Goal: Contribute content: Add original content to the website for others to see

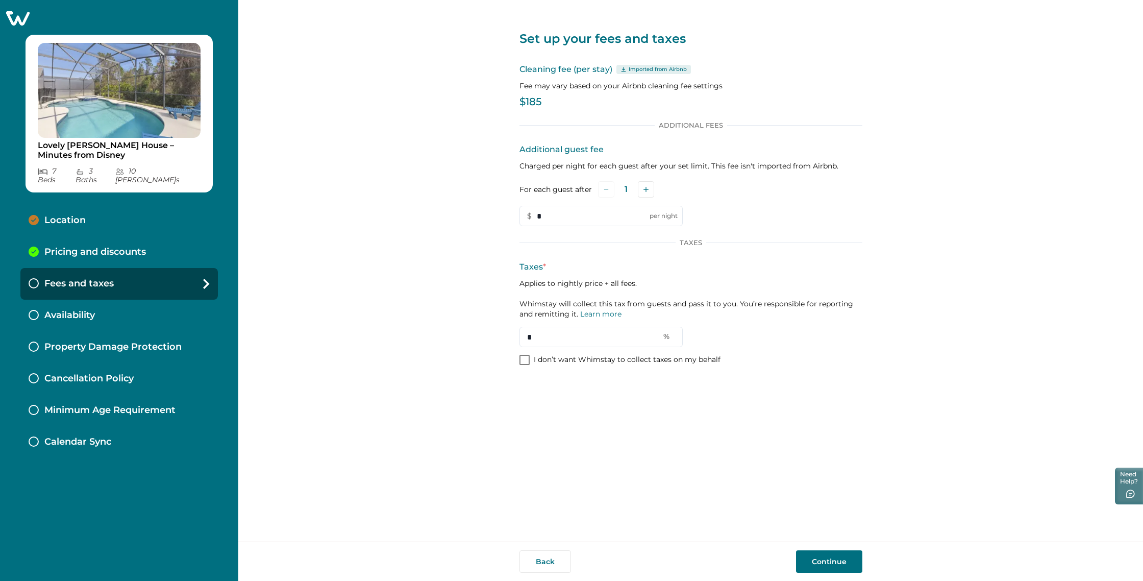
click at [934, 77] on div "Set up your fees and taxes Cleaning fee (per stay) Imported from Airbnb Fee may…" at bounding box center [690, 270] width 905 height 541
click at [552, 335] on input "*" at bounding box center [601, 337] width 163 height 20
type input "**"
click at [834, 559] on button "Continue" at bounding box center [829, 561] width 66 height 22
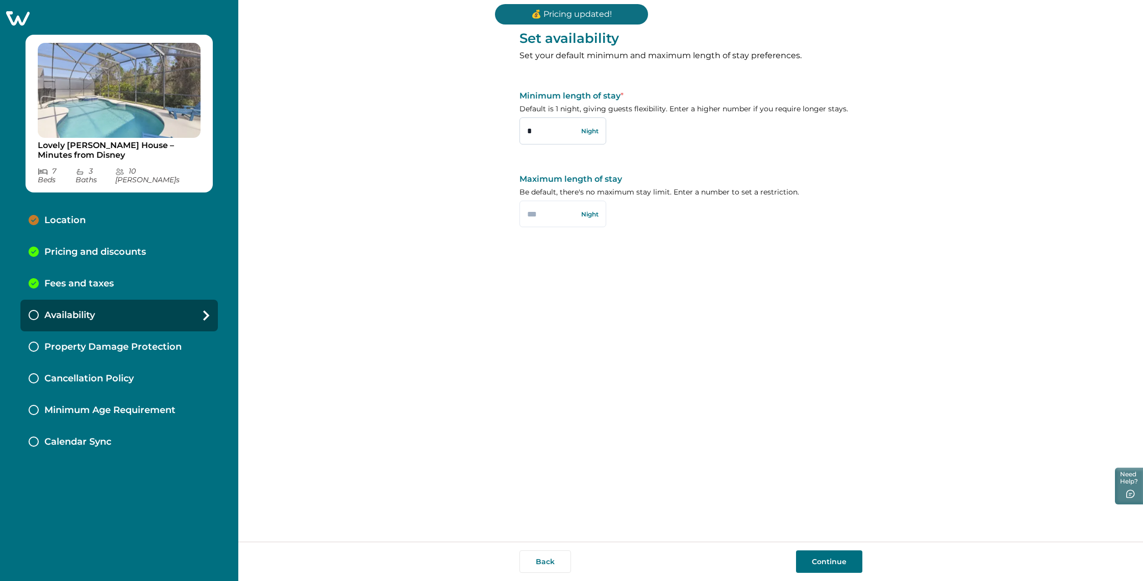
click at [549, 136] on input "*" at bounding box center [563, 130] width 87 height 27
type input "*"
click at [558, 216] on input "text" at bounding box center [563, 214] width 87 height 27
type input "**"
click at [812, 557] on button "Continue" at bounding box center [829, 561] width 66 height 22
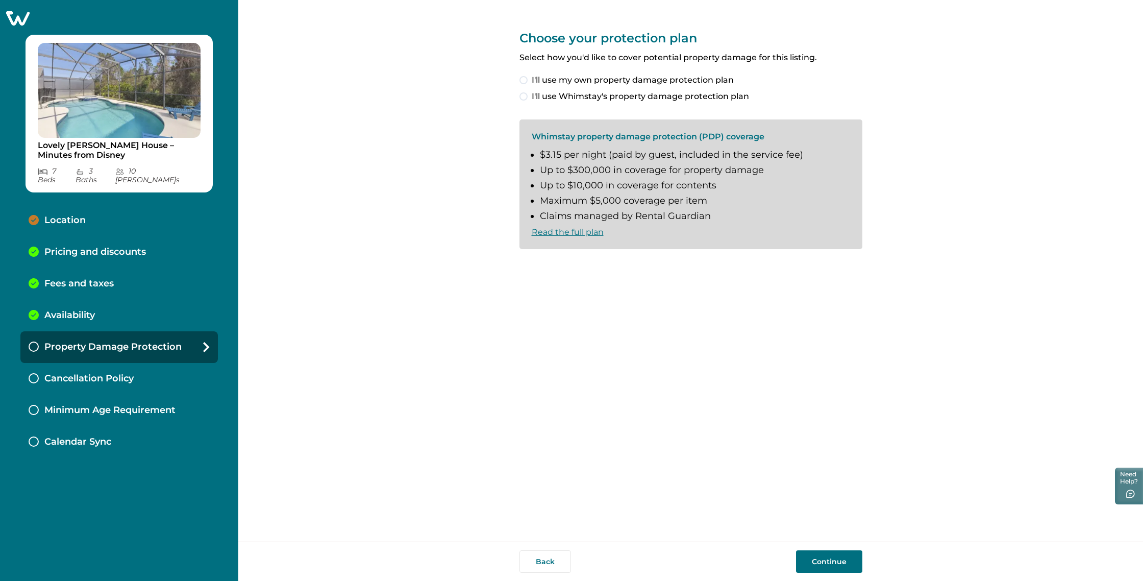
click at [526, 95] on span at bounding box center [524, 96] width 8 height 8
click at [526, 264] on span at bounding box center [524, 266] width 8 height 8
click at [832, 559] on button "Continue" at bounding box center [829, 561] width 66 height 22
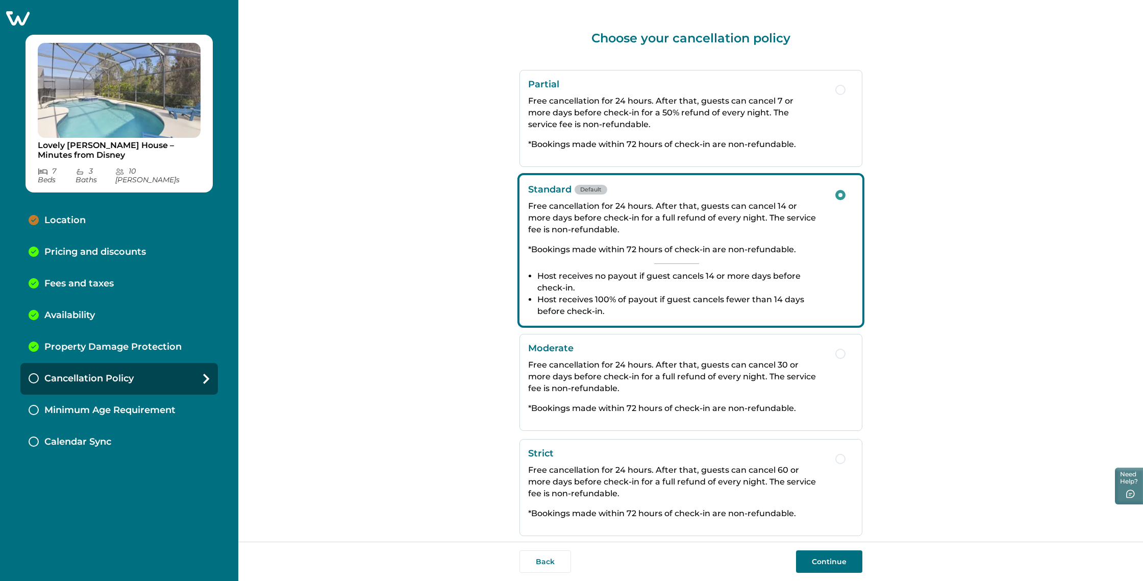
scroll to position [17, 0]
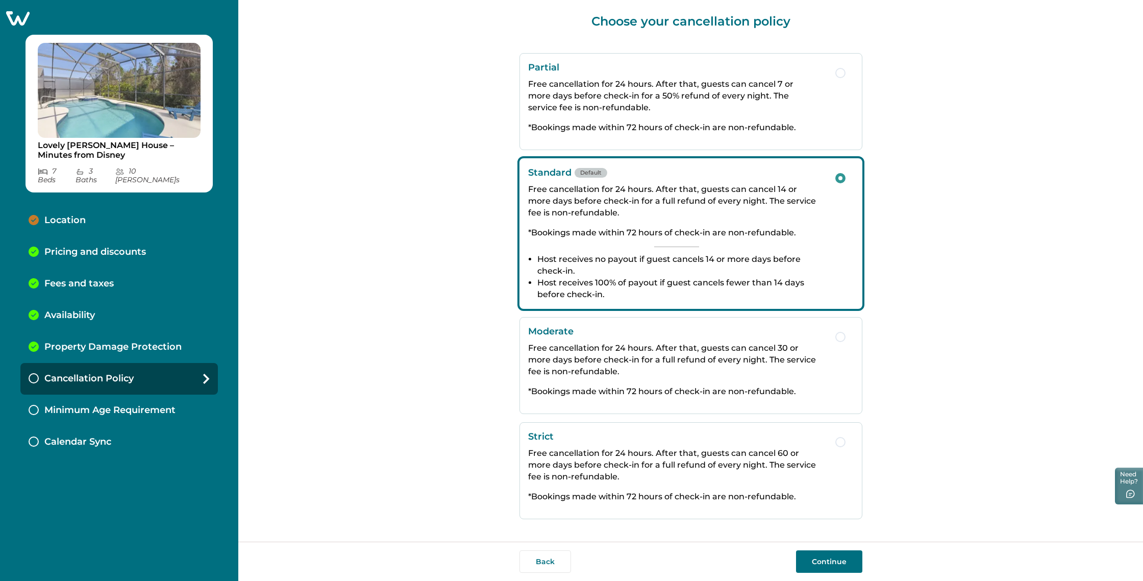
click at [844, 567] on button "Continue" at bounding box center [829, 561] width 66 height 22
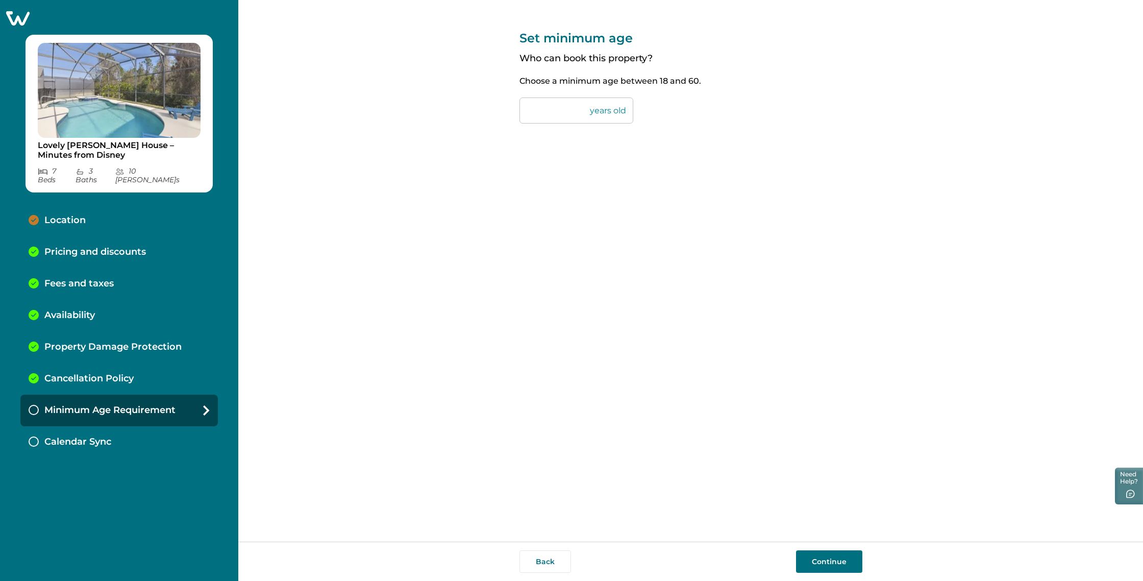
click at [823, 559] on button "Continue" at bounding box center [829, 561] width 66 height 22
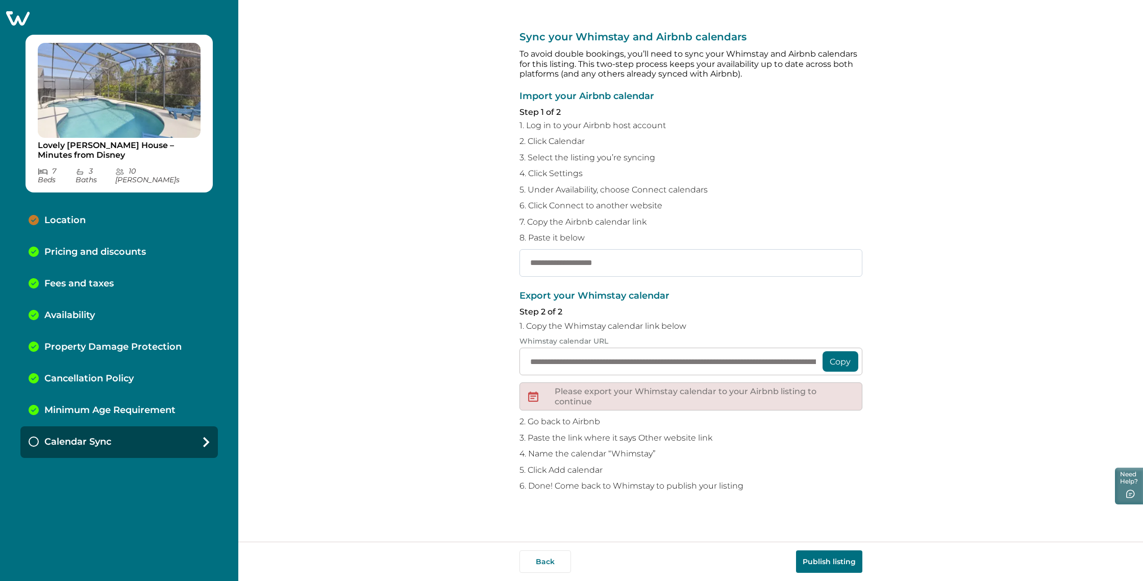
click at [628, 260] on input "text" at bounding box center [691, 263] width 343 height 28
click at [649, 363] on input "**********" at bounding box center [691, 362] width 343 height 28
click at [841, 361] on button "Copy" at bounding box center [841, 361] width 36 height 20
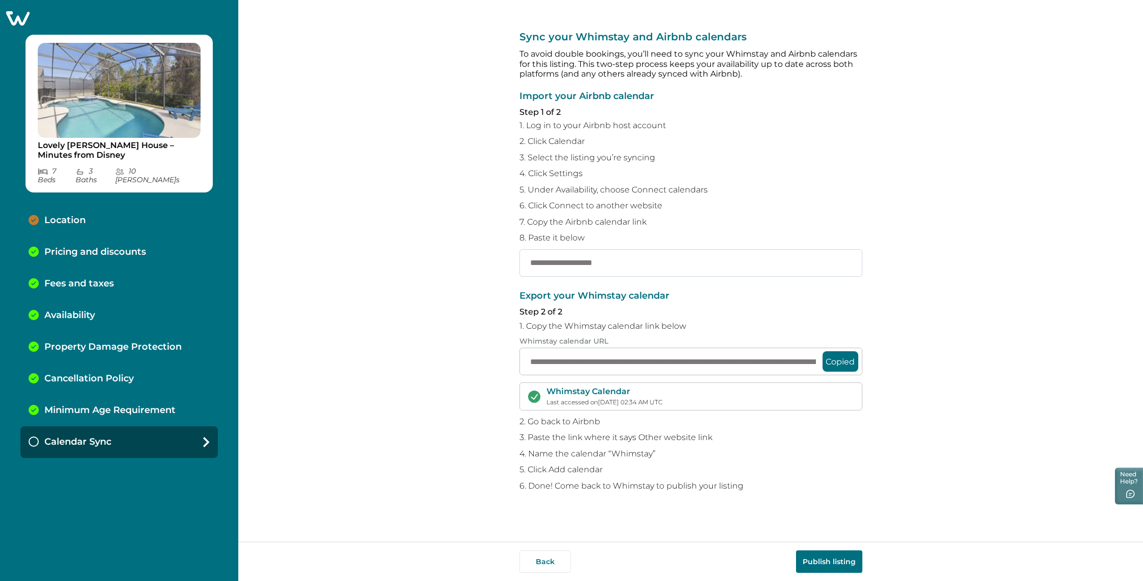
click at [609, 263] on input "text" at bounding box center [691, 263] width 343 height 28
paste input "**********"
type input "**********"
click at [837, 563] on button "Publish listing" at bounding box center [829, 561] width 66 height 22
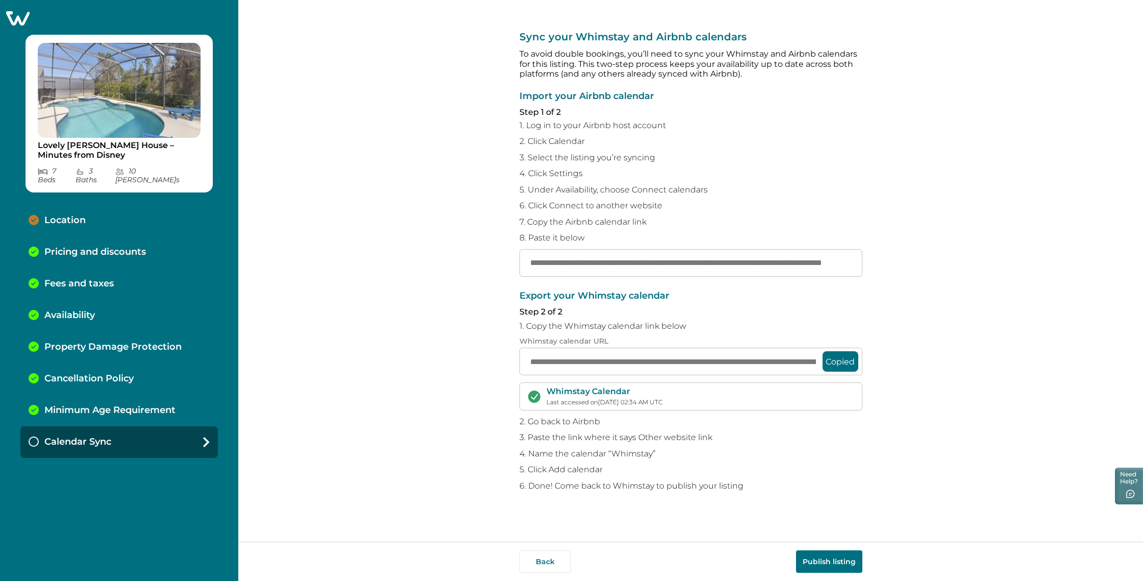
scroll to position [0, 0]
click at [76, 215] on p "Location" at bounding box center [64, 220] width 41 height 11
select select "**"
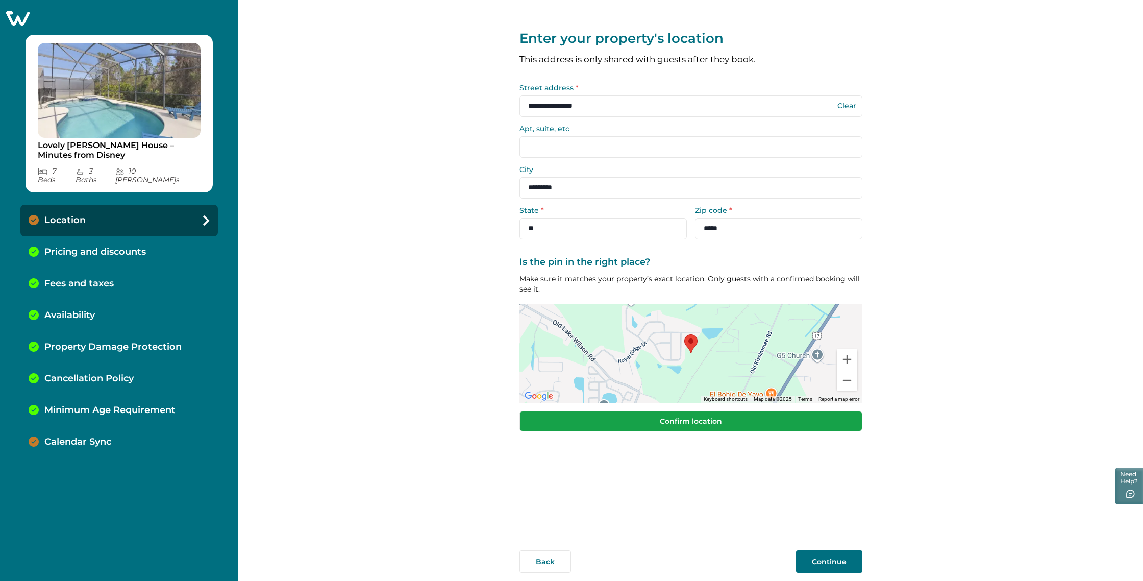
click at [671, 422] on button "Confirm location" at bounding box center [691, 421] width 343 height 20
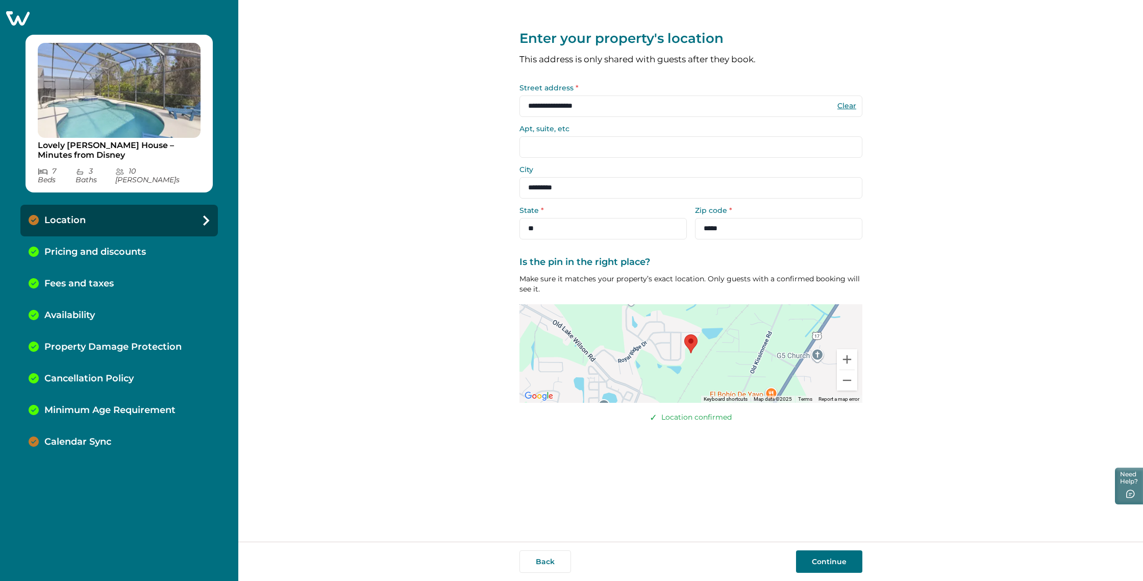
click at [826, 562] on button "Continue" at bounding box center [829, 561] width 66 height 22
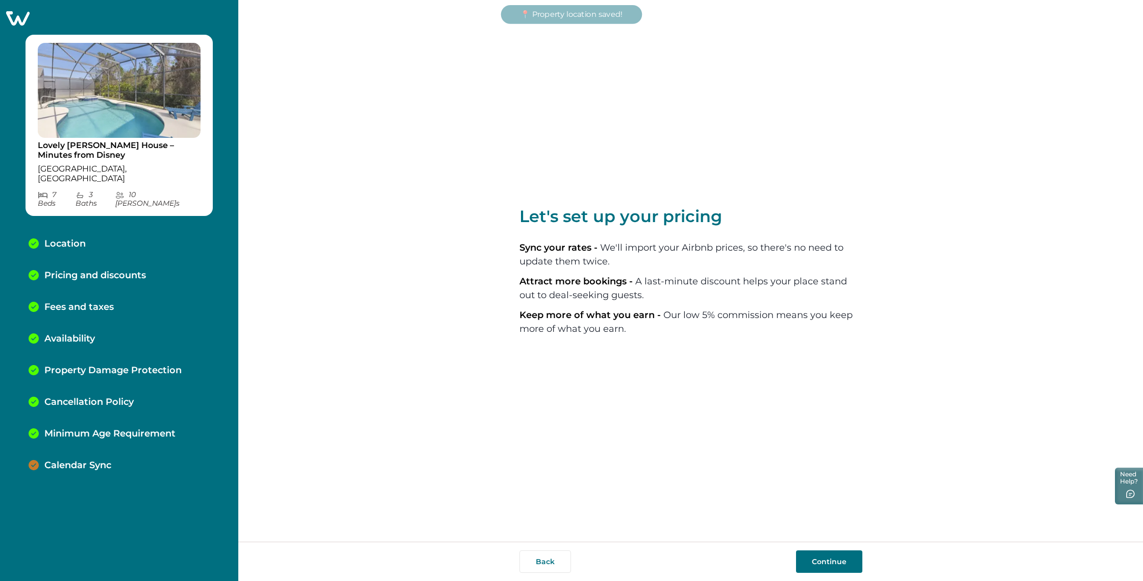
click at [92, 460] on p "Calendar Sync" at bounding box center [77, 465] width 67 height 11
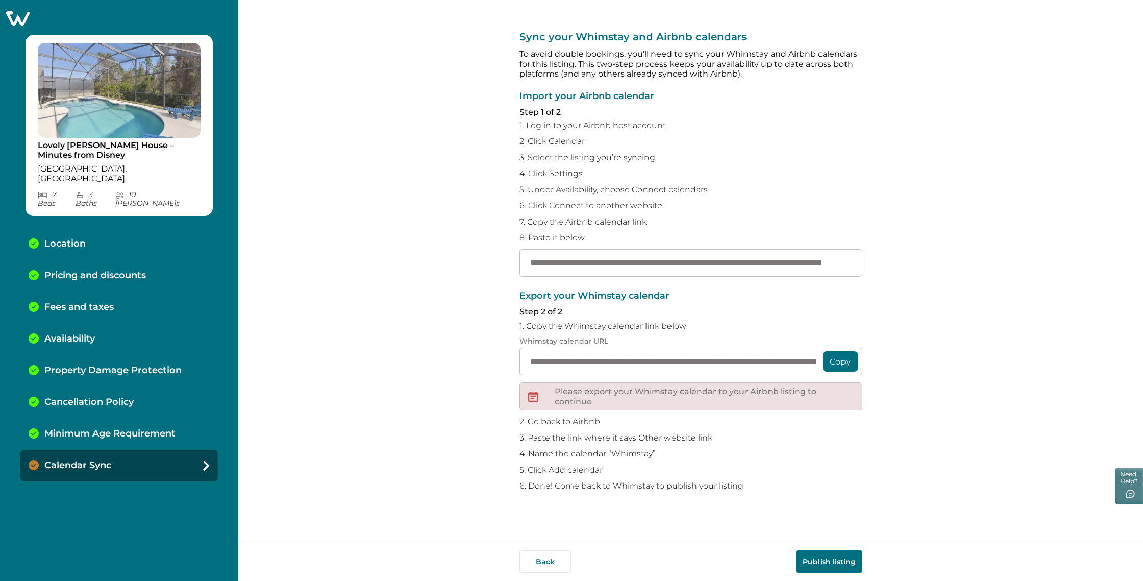
click at [843, 367] on button "Copy" at bounding box center [841, 361] width 36 height 20
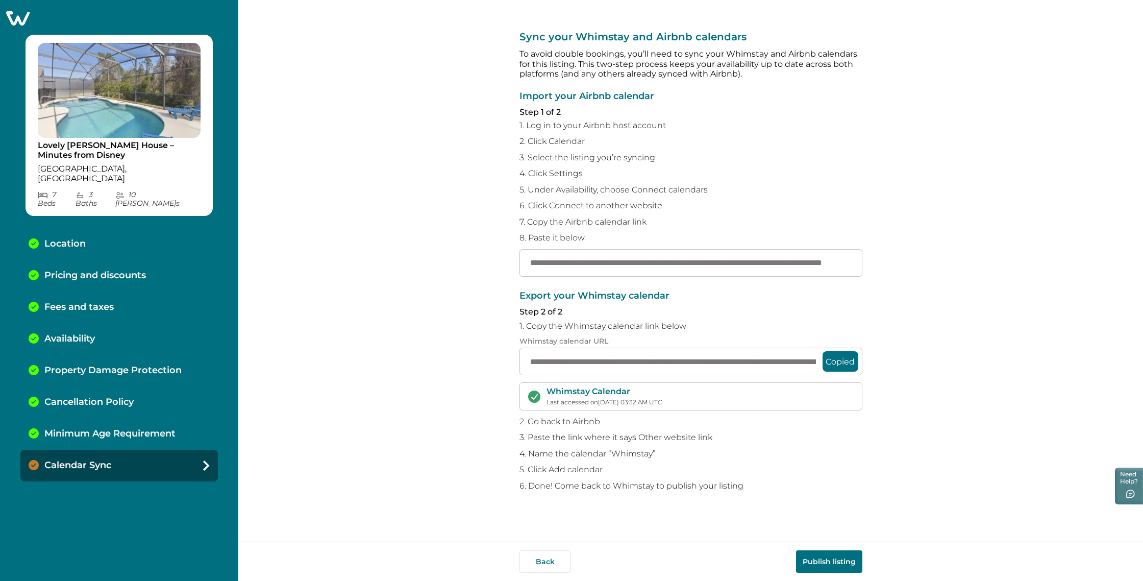
click at [826, 561] on button "Publish listing" at bounding box center [829, 561] width 66 height 22
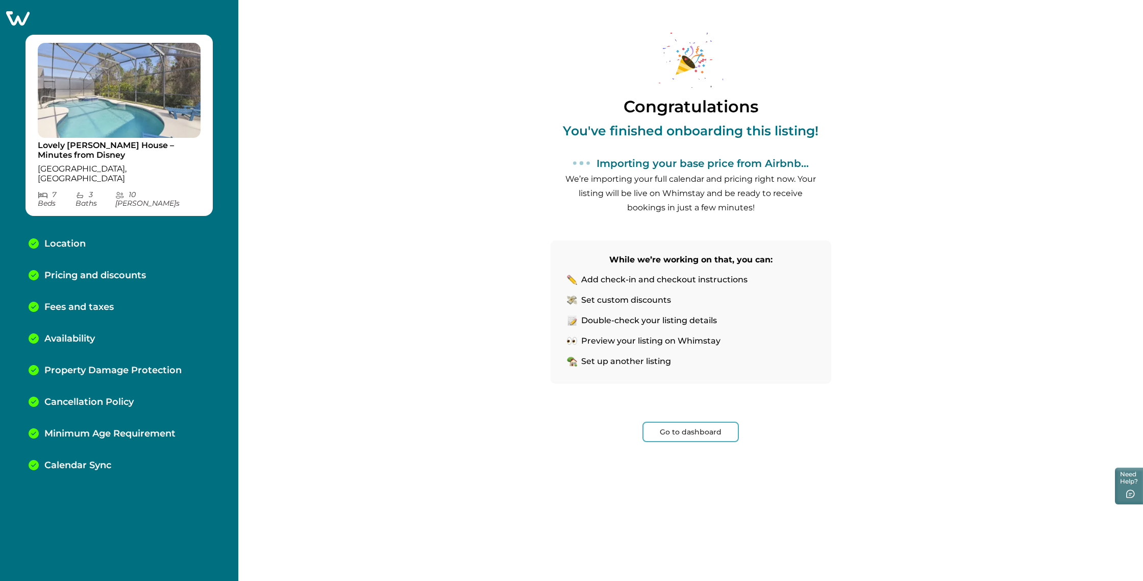
click at [95, 453] on div "Calendar Sync" at bounding box center [119, 466] width 198 height 32
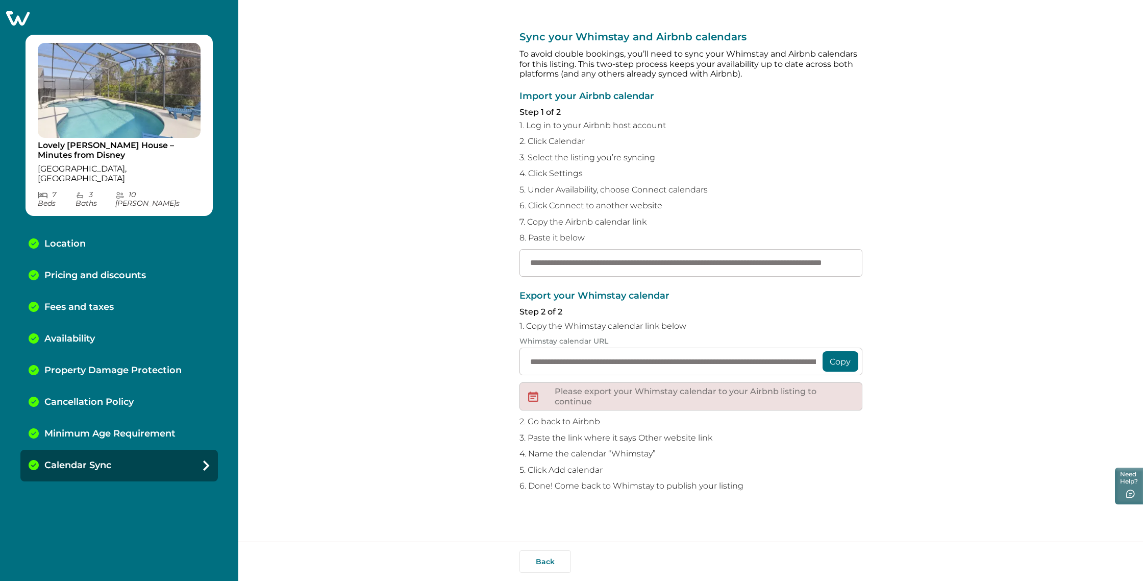
click at [837, 363] on button "Copy" at bounding box center [841, 361] width 36 height 20
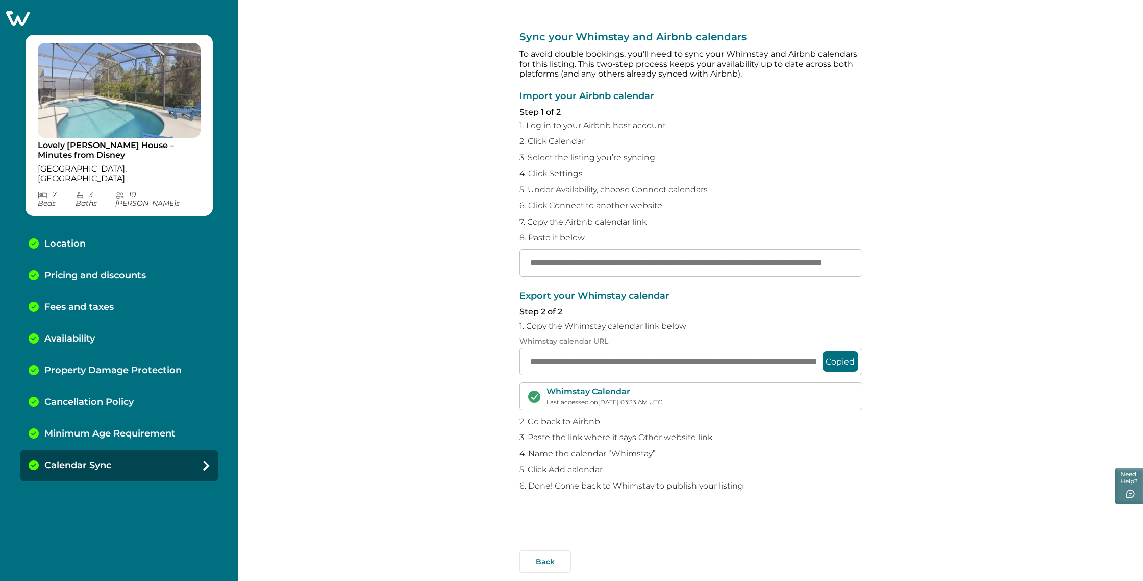
click at [841, 364] on button "Copied" at bounding box center [841, 361] width 36 height 20
click at [322, 440] on div "**********" at bounding box center [690, 270] width 905 height 541
click at [531, 562] on button "Back" at bounding box center [546, 561] width 52 height 22
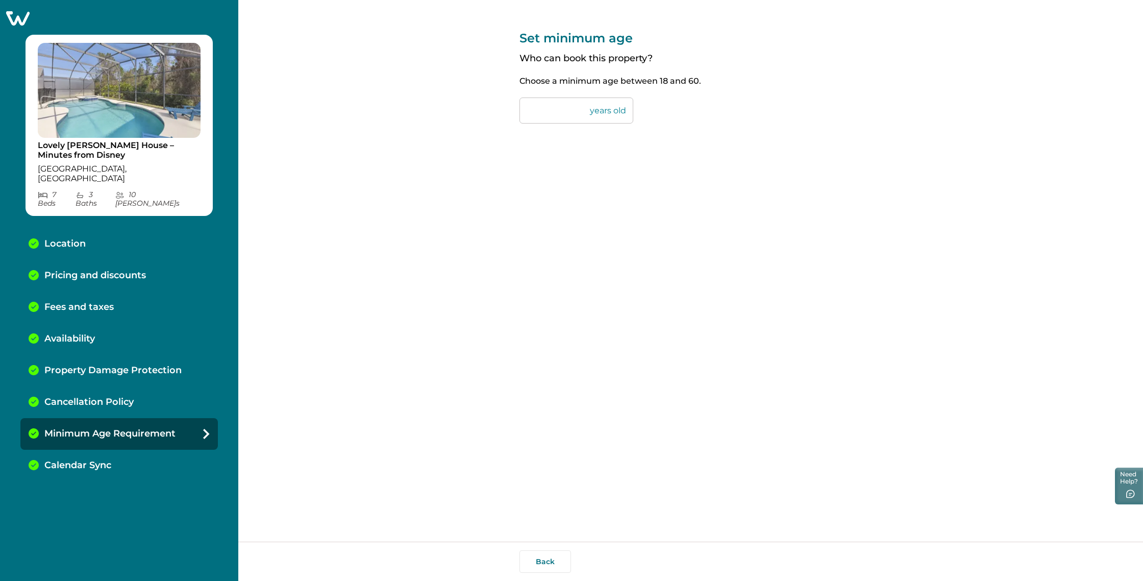
click at [134, 450] on div "Calendar Sync" at bounding box center [119, 466] width 198 height 32
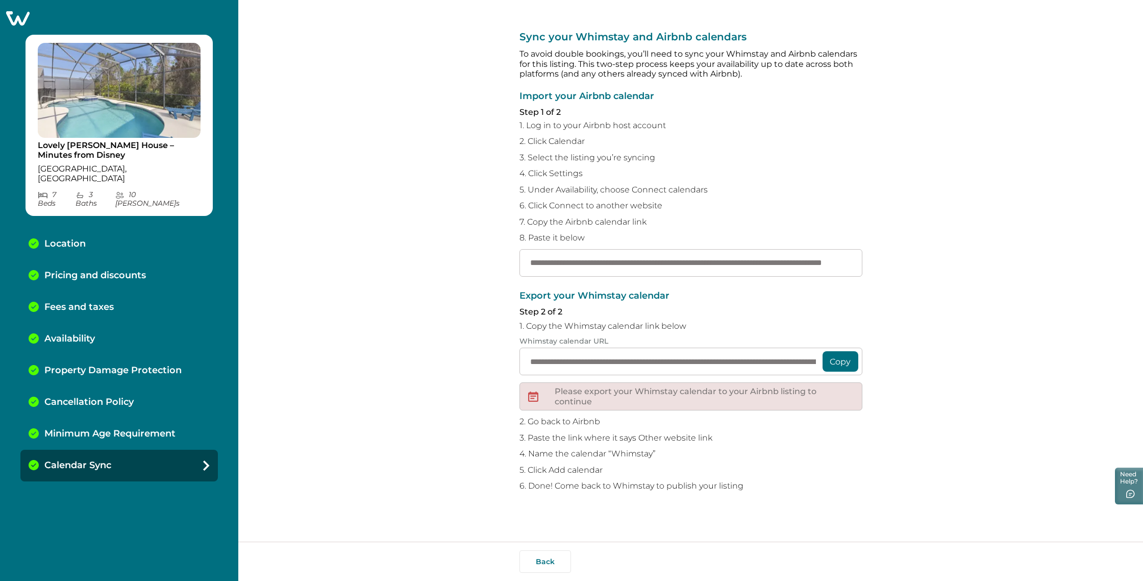
click at [992, 578] on div "Back" at bounding box center [690, 560] width 905 height 39
click at [843, 363] on button "Copy" at bounding box center [841, 361] width 36 height 20
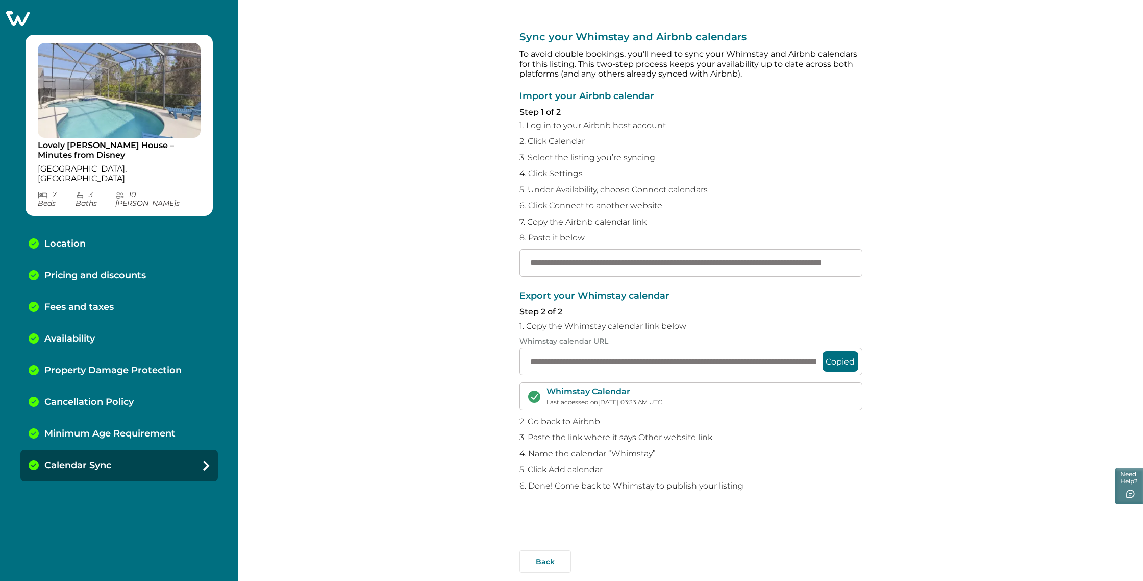
click at [774, 528] on div "**********" at bounding box center [691, 270] width 343 height 541
click at [1062, 555] on div "Back" at bounding box center [690, 560] width 905 height 39
click at [81, 102] on img at bounding box center [119, 90] width 163 height 95
click at [97, 151] on p "Lovely [PERSON_NAME] House – Minutes from Disney" at bounding box center [119, 150] width 163 height 20
click at [104, 156] on p "Lovely [PERSON_NAME] House – Minutes from Disney" at bounding box center [119, 150] width 163 height 20
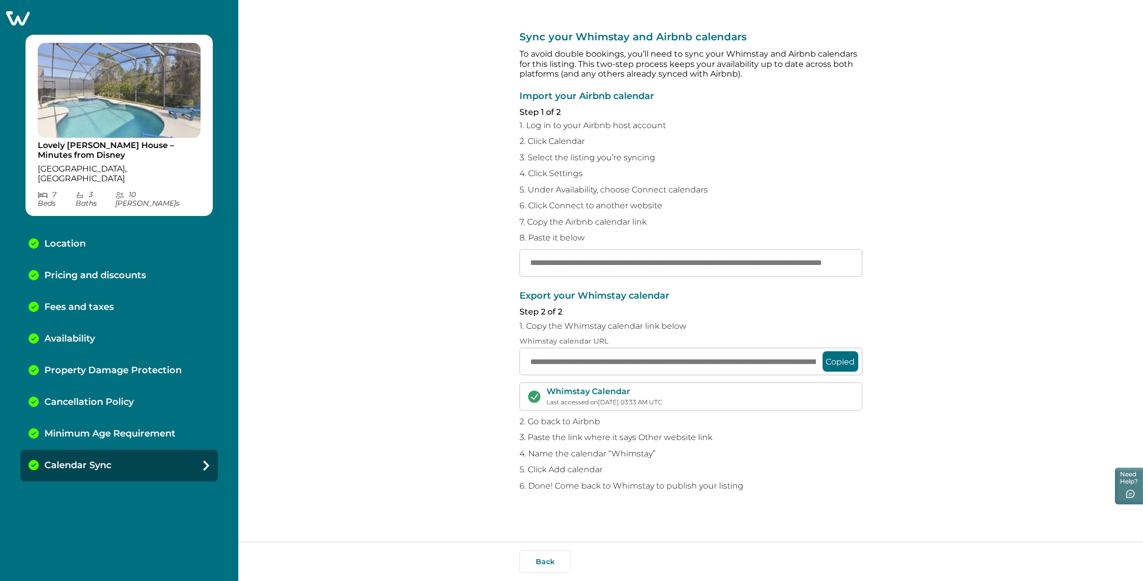
click at [1038, 308] on div "**********" at bounding box center [690, 270] width 905 height 541
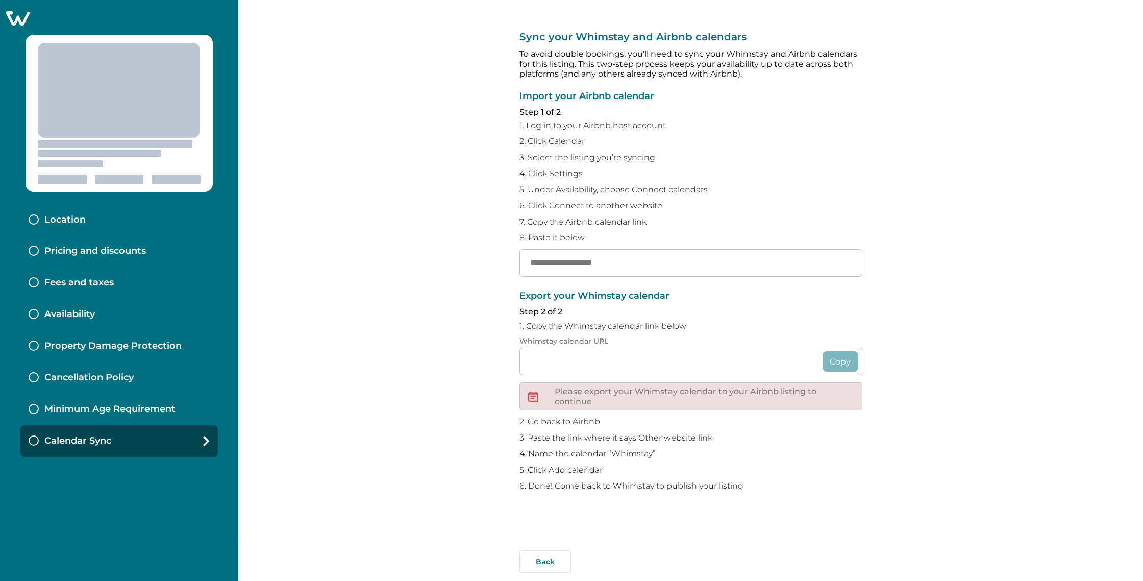
type input "**********"
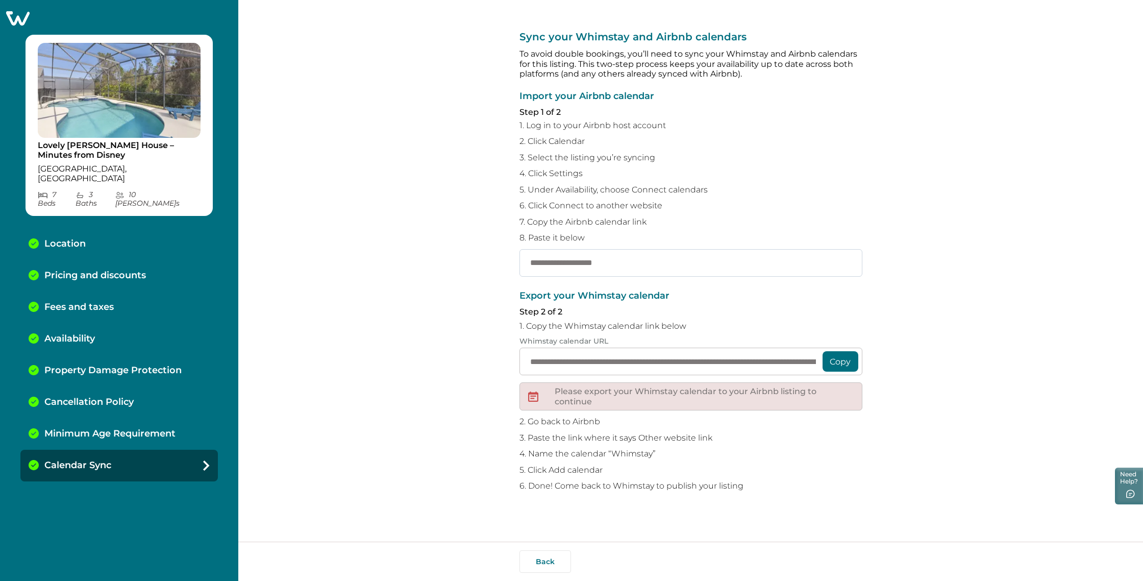
click at [697, 259] on input "text" at bounding box center [691, 263] width 343 height 28
paste input "**********"
type input "**********"
click at [781, 509] on div "**********" at bounding box center [691, 255] width 343 height 511
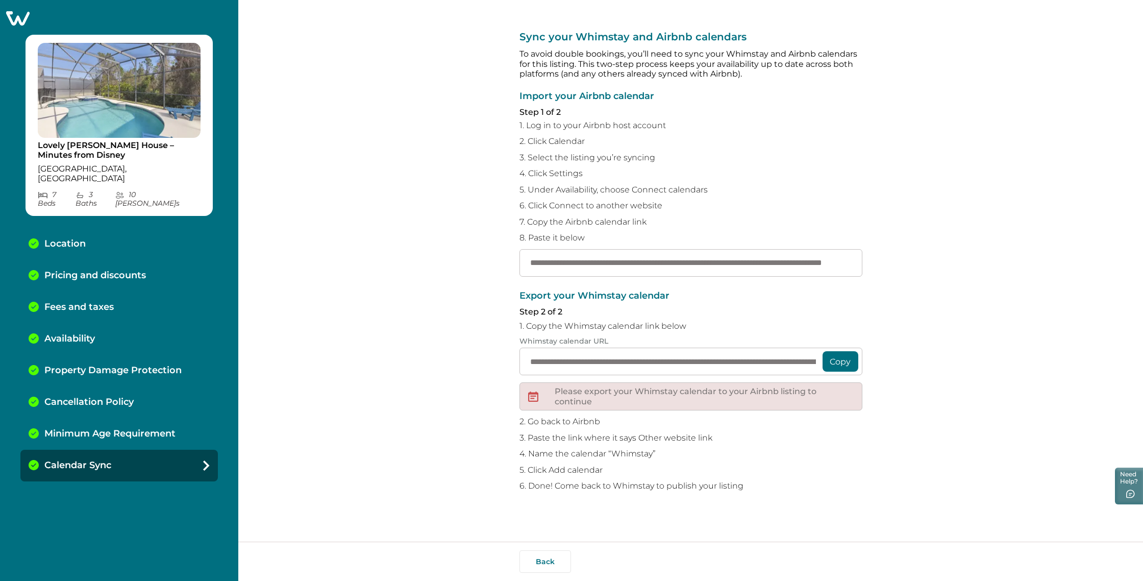
scroll to position [0, 0]
click at [841, 368] on button "Copy" at bounding box center [841, 361] width 36 height 20
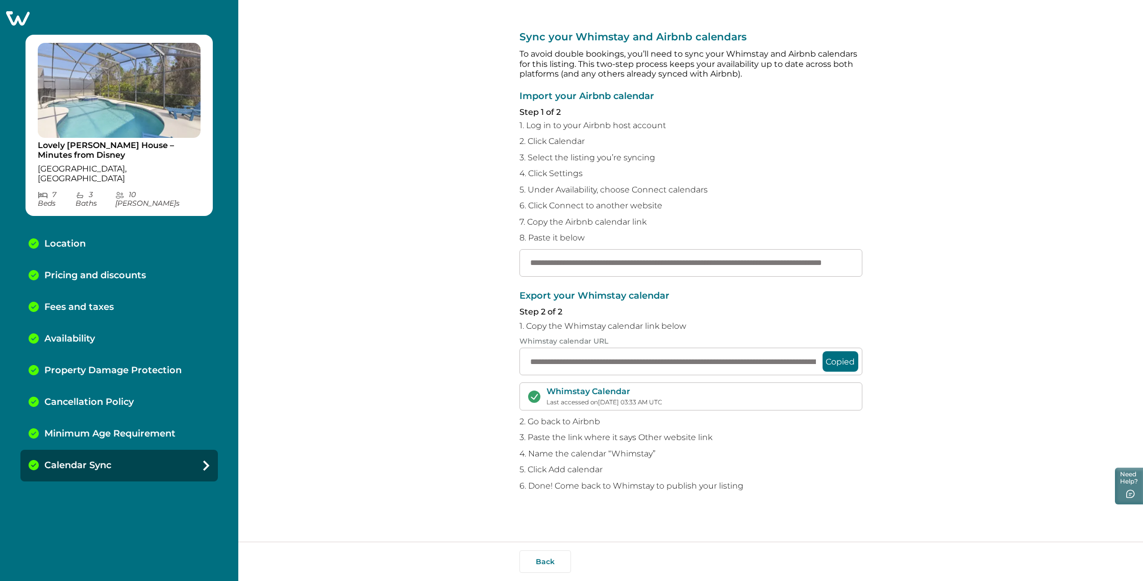
click at [675, 512] on div "**********" at bounding box center [691, 270] width 343 height 541
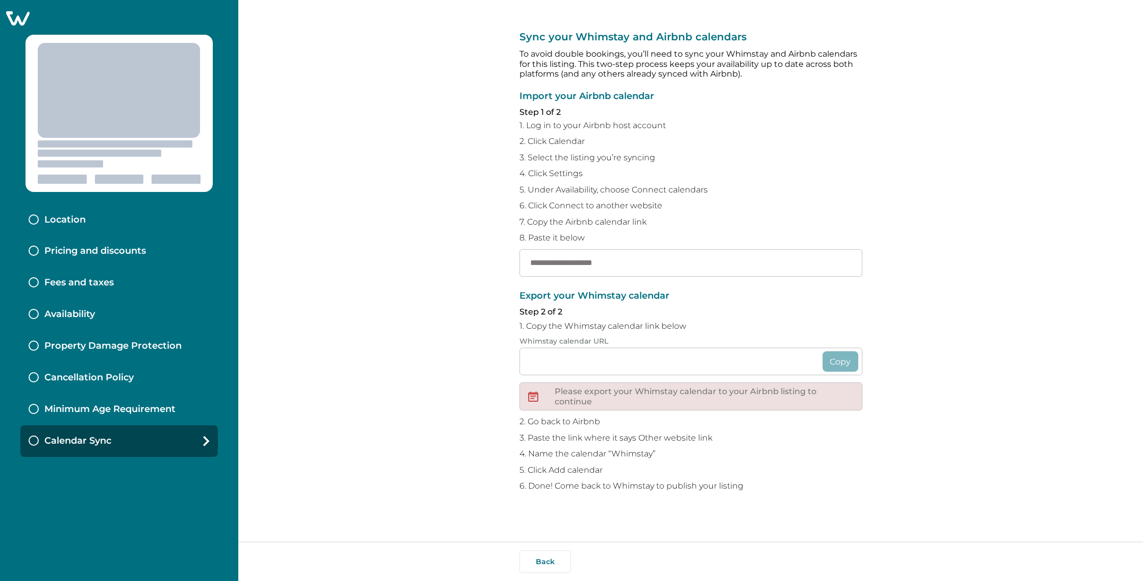
type input "**********"
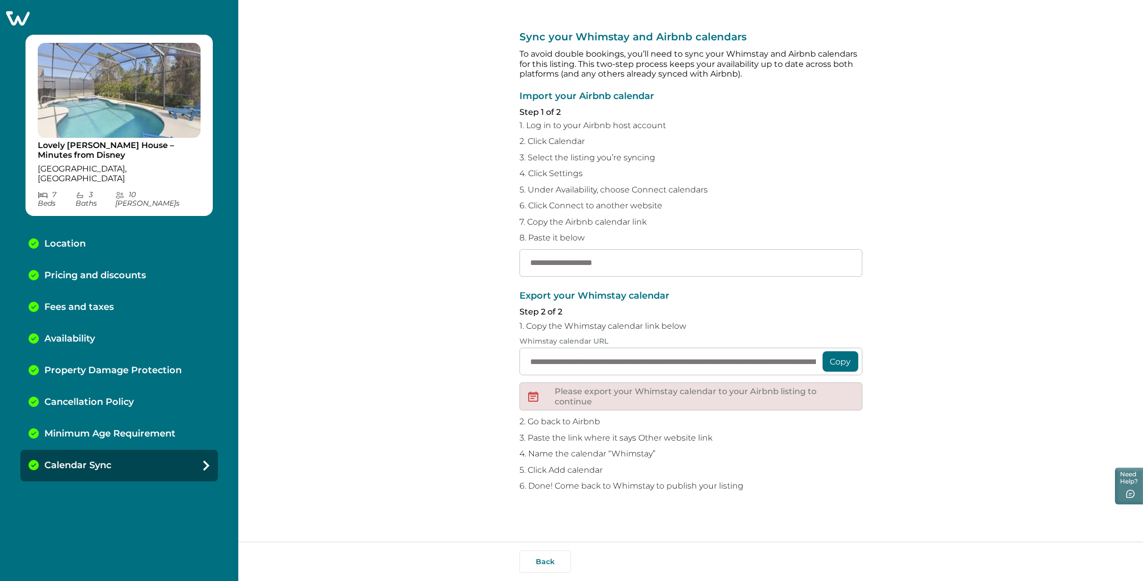
click at [84, 238] on p "Location" at bounding box center [64, 243] width 41 height 11
select select "**"
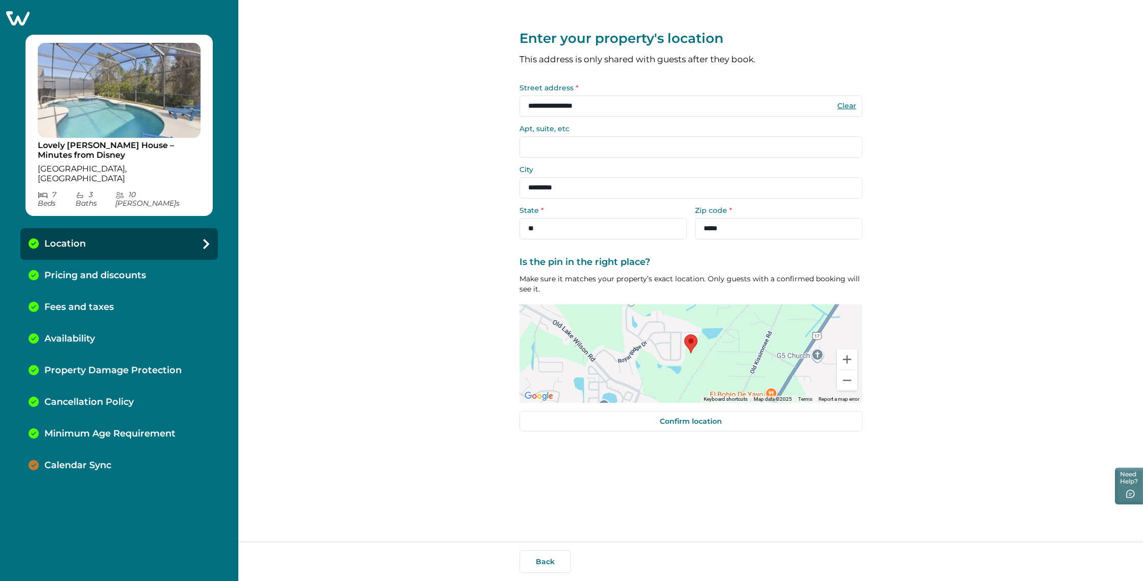
click at [85, 454] on div "Calendar Sync" at bounding box center [119, 466] width 198 height 32
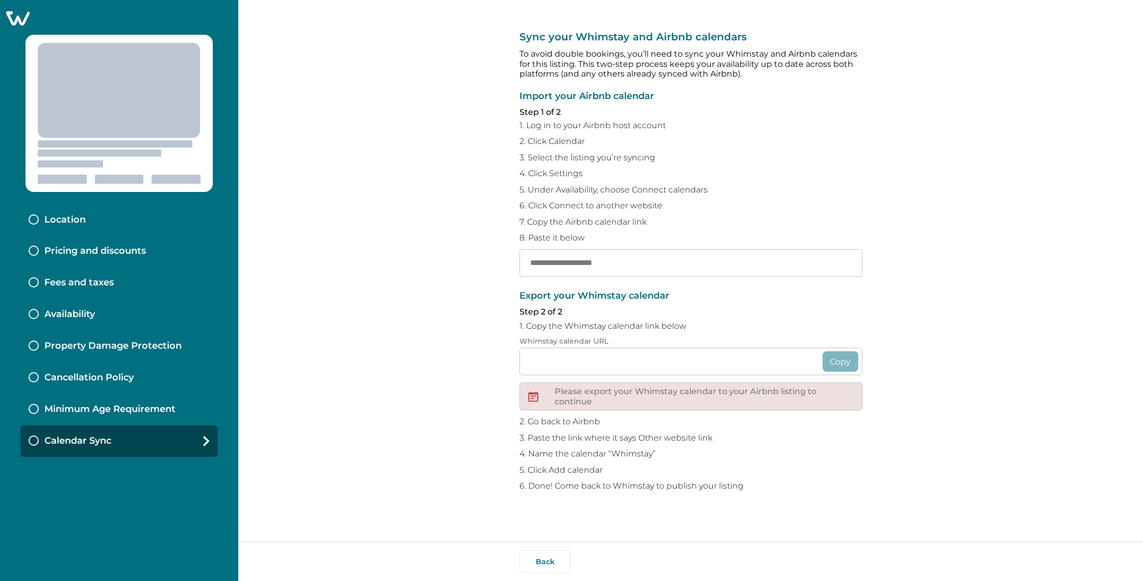
type input "**********"
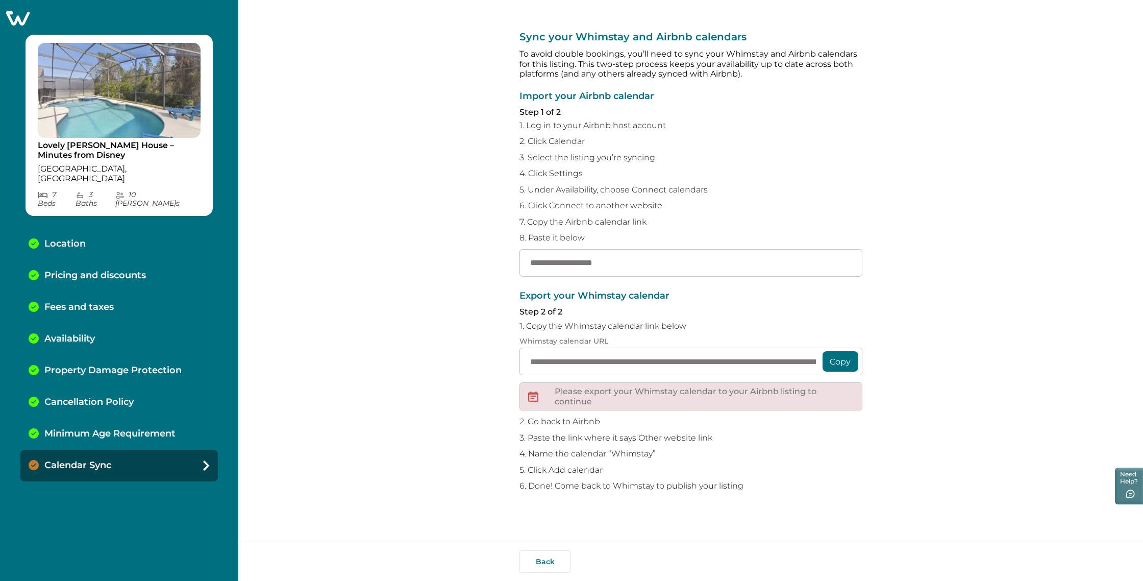
click at [855, 364] on button "Copy" at bounding box center [841, 361] width 36 height 20
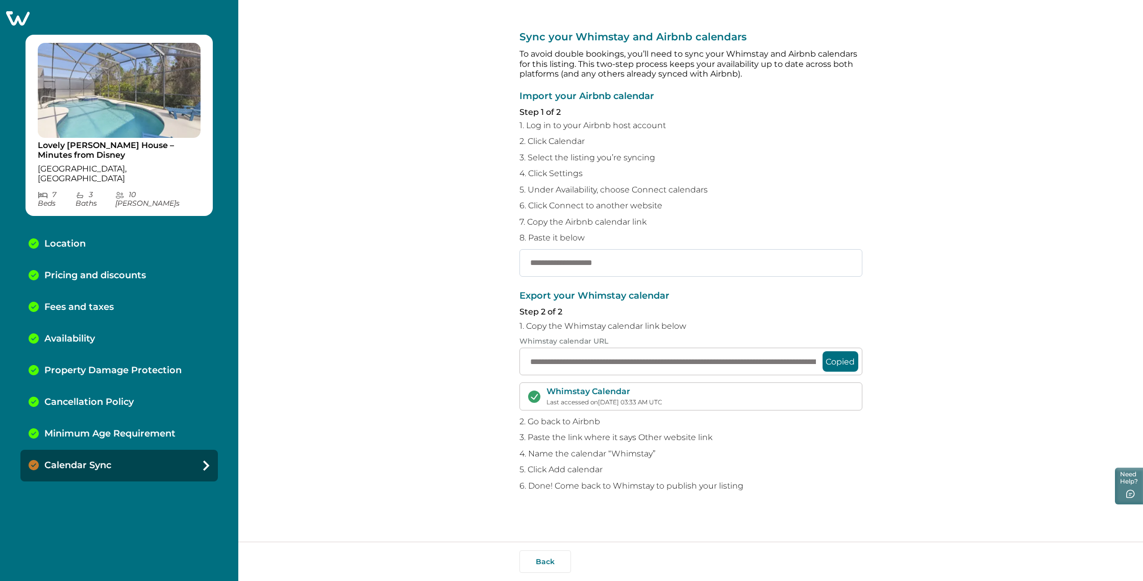
click at [788, 260] on input "text" at bounding box center [691, 263] width 343 height 28
paste input "**********"
type input "**********"
click at [26, 18] on icon at bounding box center [17, 18] width 23 height 14
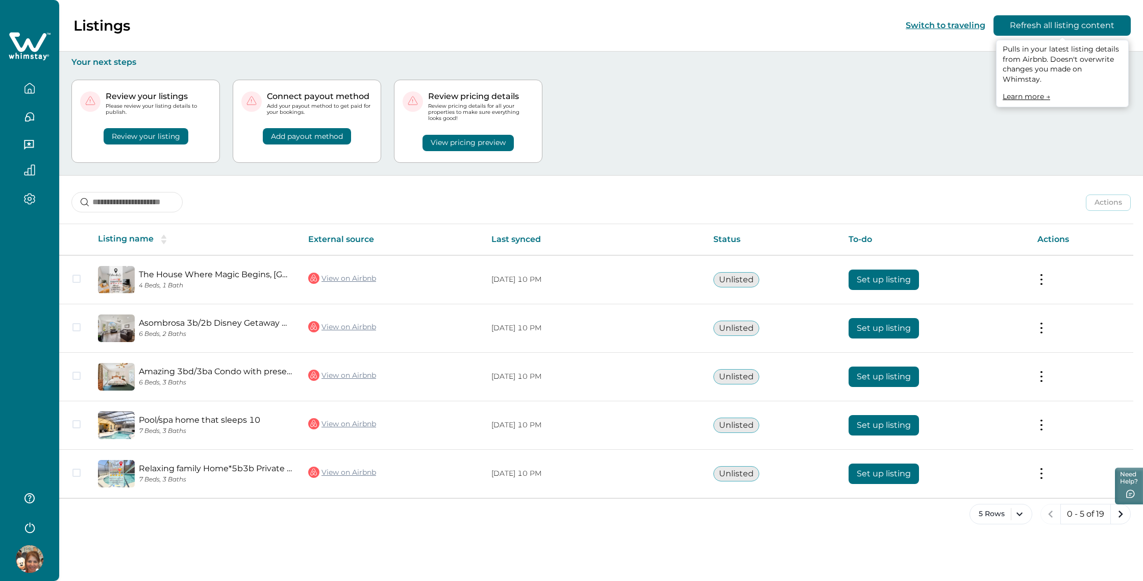
click at [1061, 30] on button "Refresh all listing content" at bounding box center [1062, 25] width 137 height 20
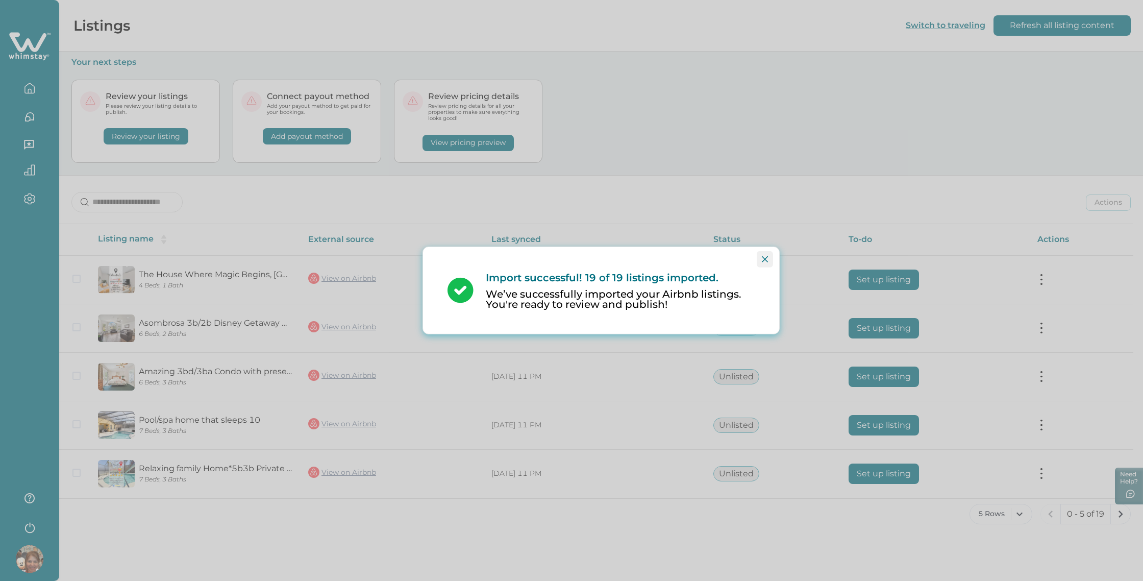
click at [763, 261] on icon "Close" at bounding box center [765, 259] width 6 height 6
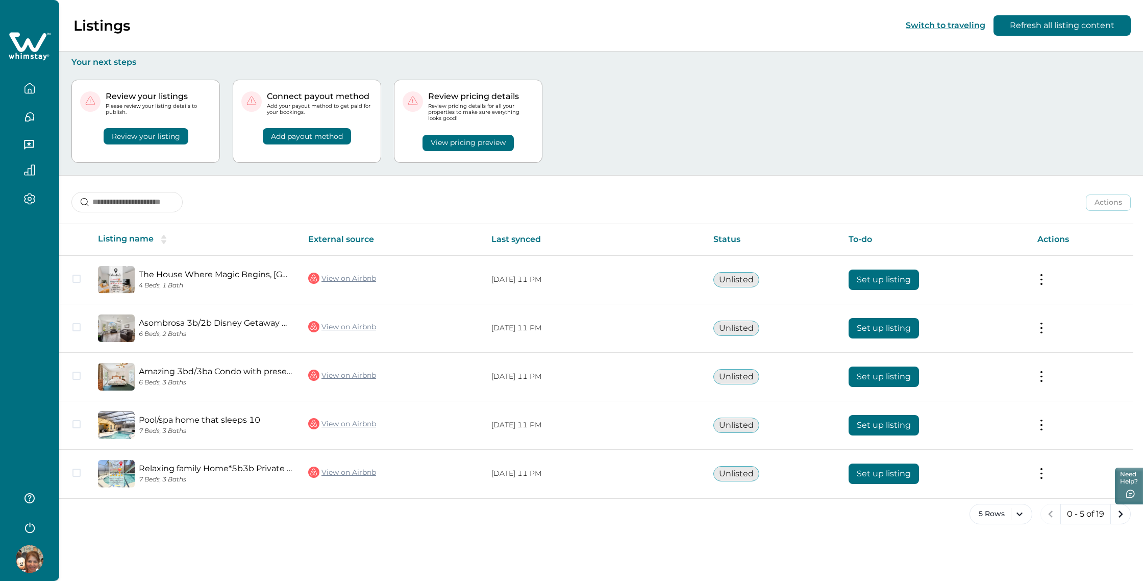
click at [166, 236] on icon "sorting" at bounding box center [163, 239] width 11 height 11
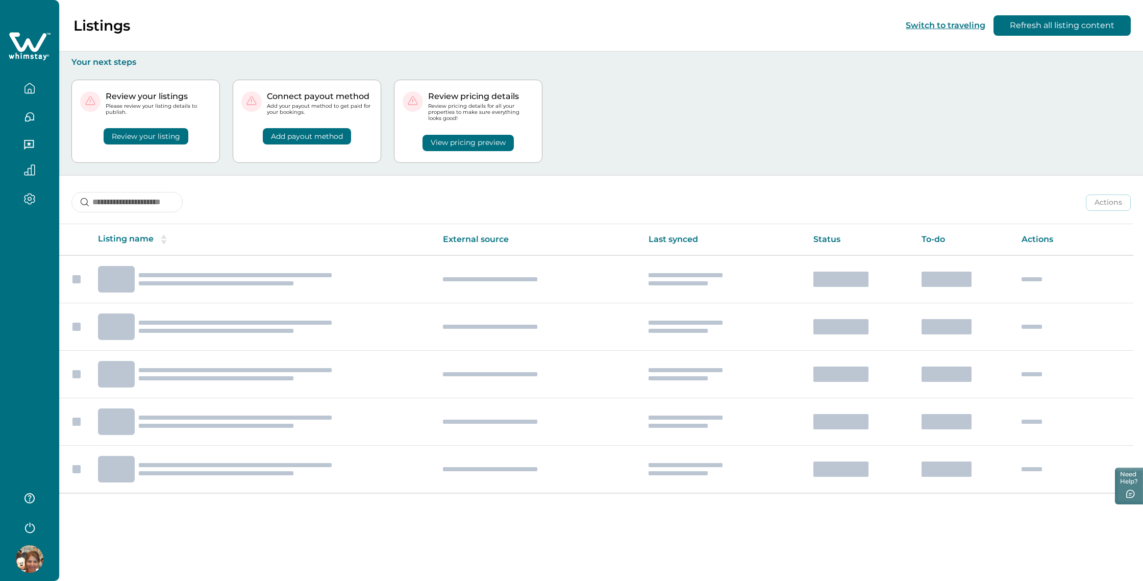
click at [166, 236] on icon "sorting" at bounding box center [163, 239] width 11 height 11
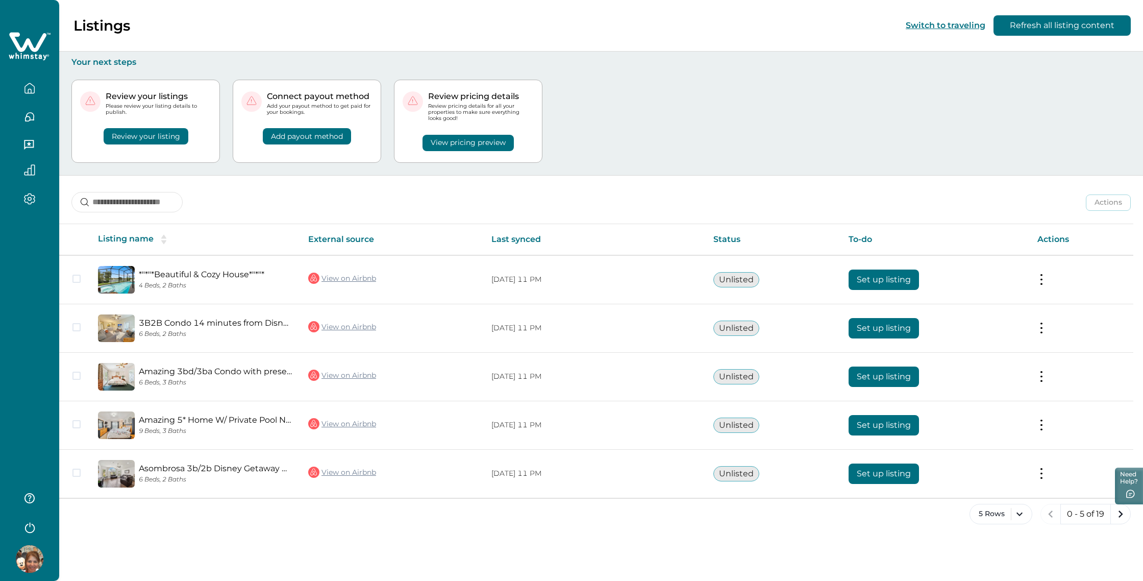
click at [166, 236] on icon "sorting" at bounding box center [163, 239] width 11 height 11
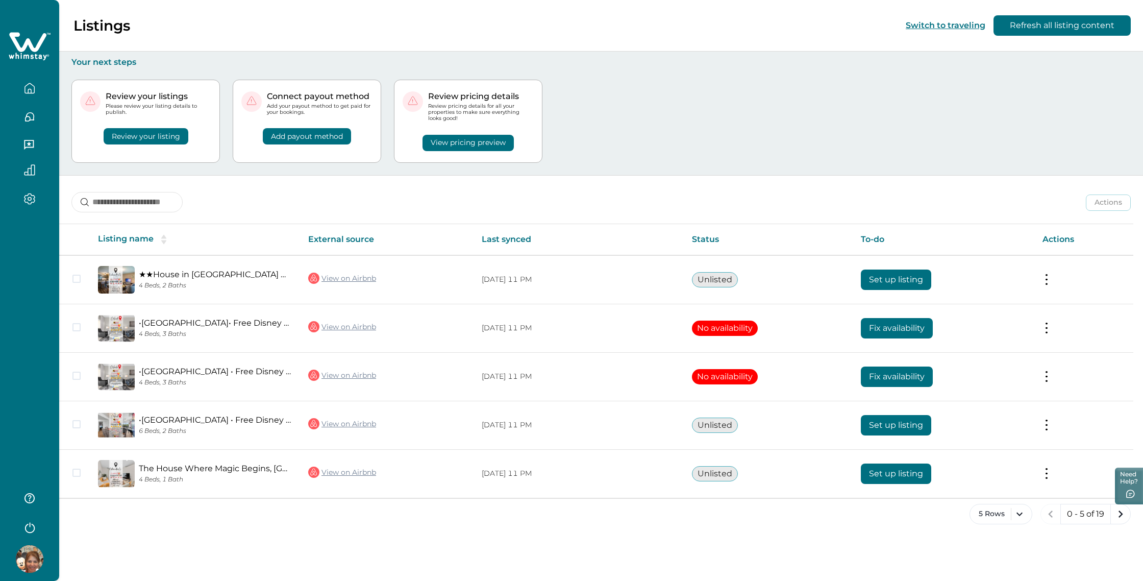
click at [166, 236] on icon "sorting" at bounding box center [163, 239] width 11 height 11
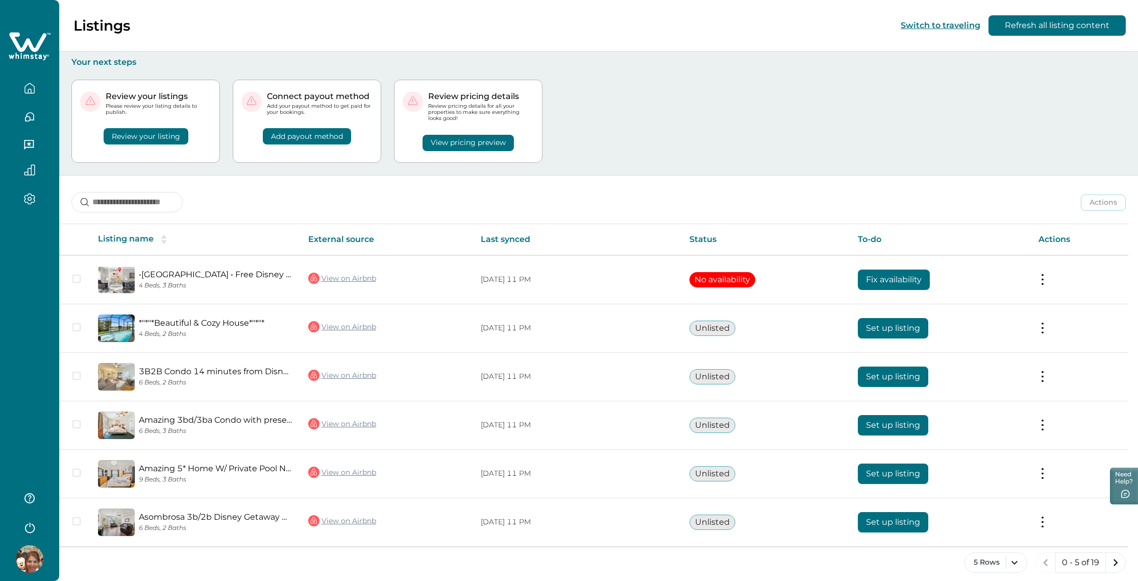
click at [166, 236] on icon "sorting" at bounding box center [163, 239] width 11 height 11
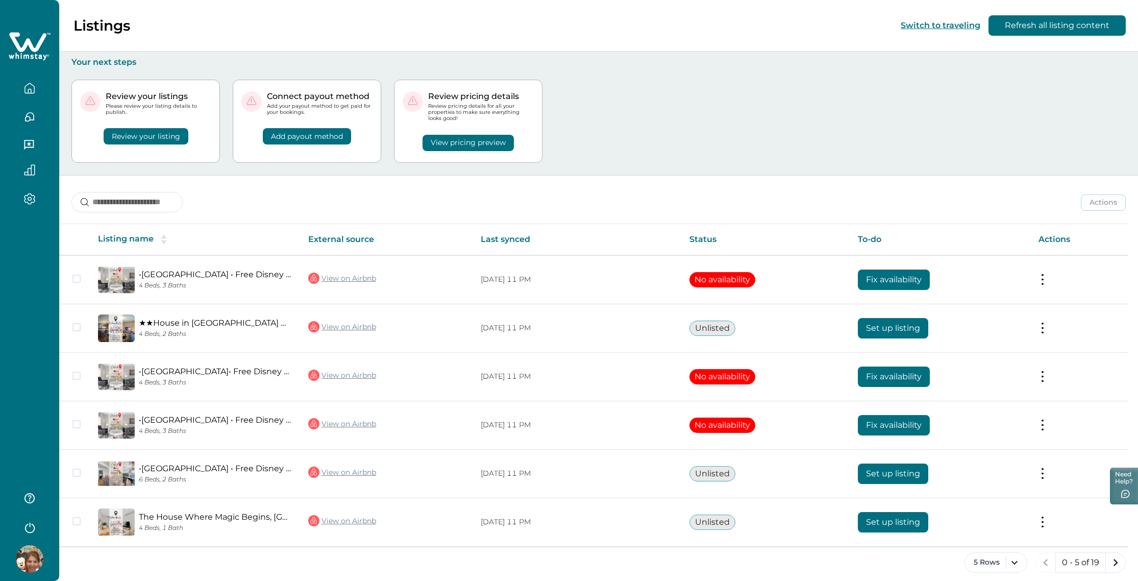
click at [166, 236] on icon "sorting" at bounding box center [163, 239] width 11 height 11
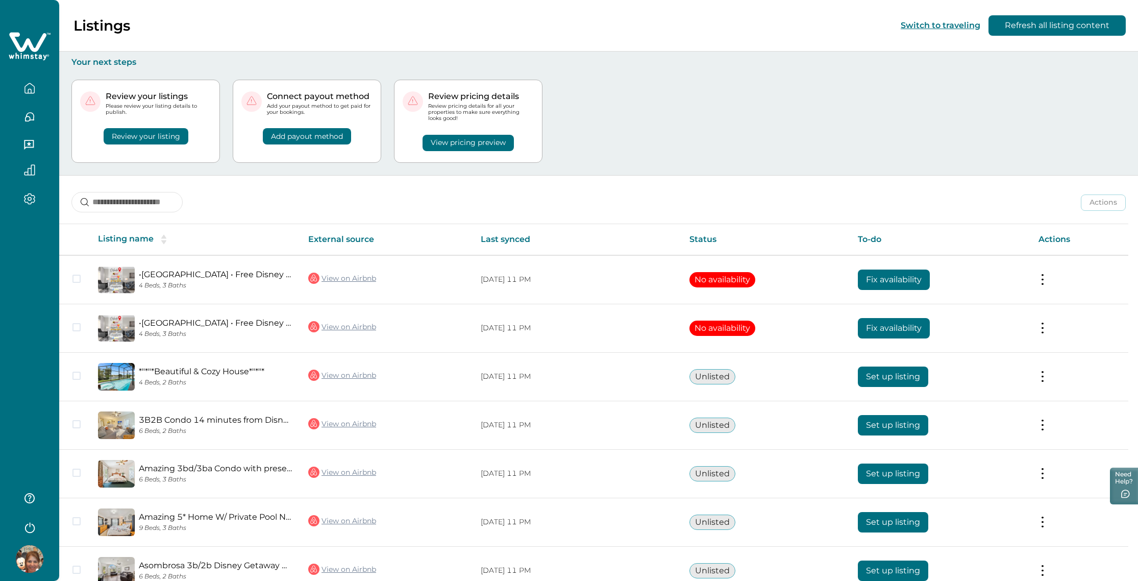
click at [166, 236] on icon "sorting" at bounding box center [163, 239] width 11 height 11
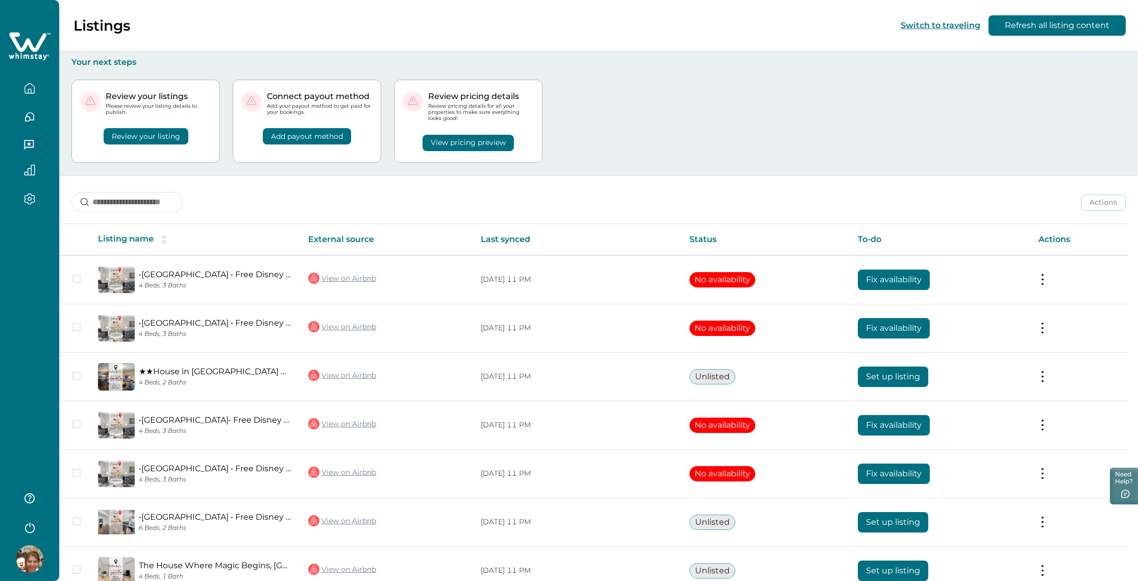
click at [166, 236] on icon "sorting" at bounding box center [163, 239] width 11 height 11
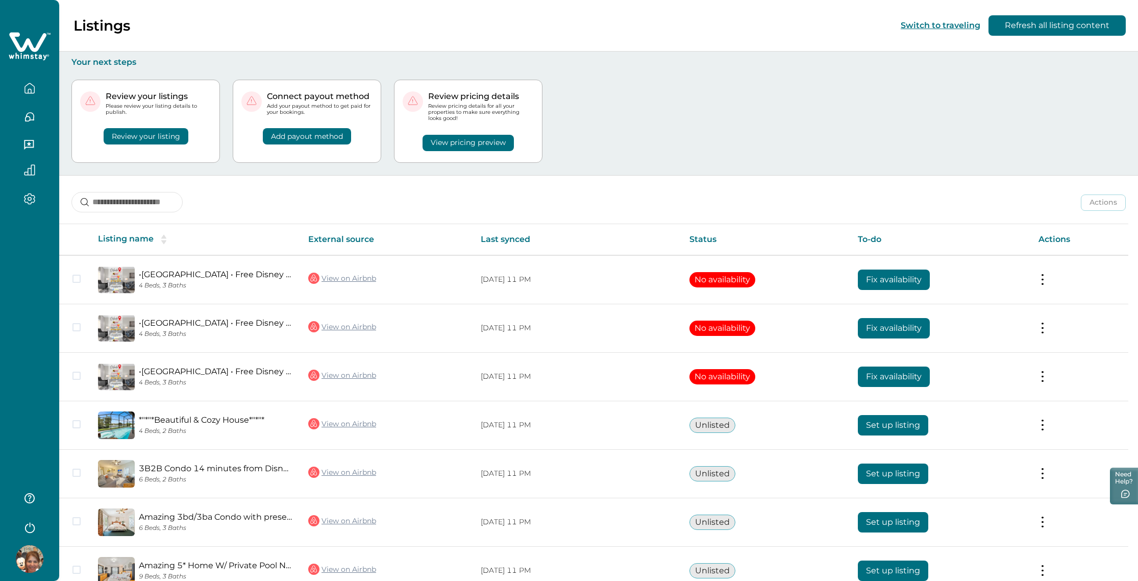
click at [166, 236] on icon "sorting" at bounding box center [163, 239] width 11 height 11
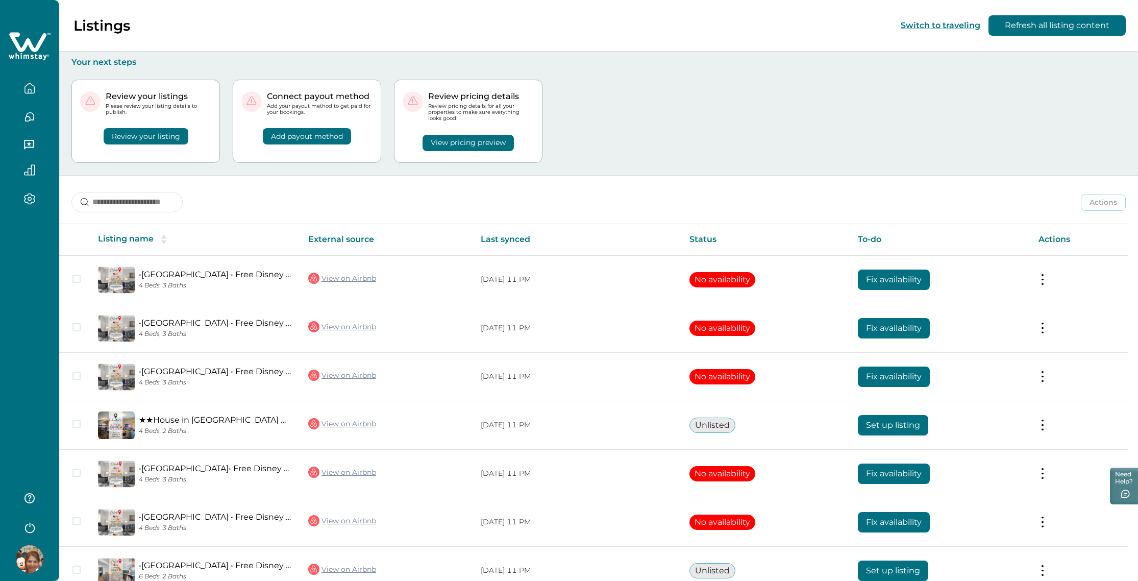
click at [166, 236] on icon "sorting" at bounding box center [163, 239] width 11 height 11
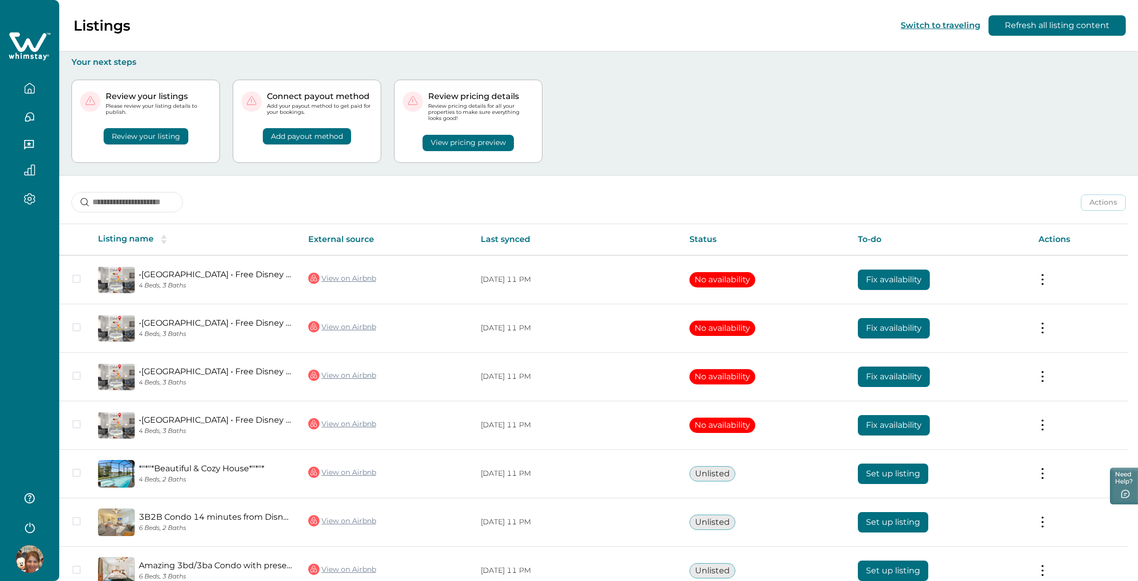
click at [166, 236] on icon "sorting" at bounding box center [163, 239] width 11 height 11
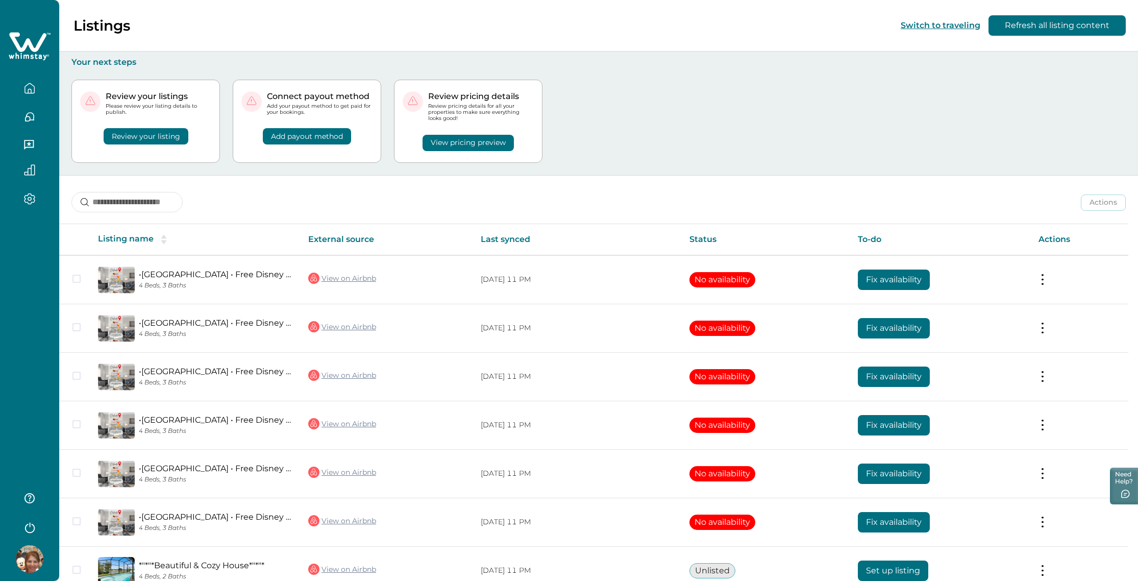
click at [166, 236] on icon "sorting" at bounding box center [163, 239] width 11 height 11
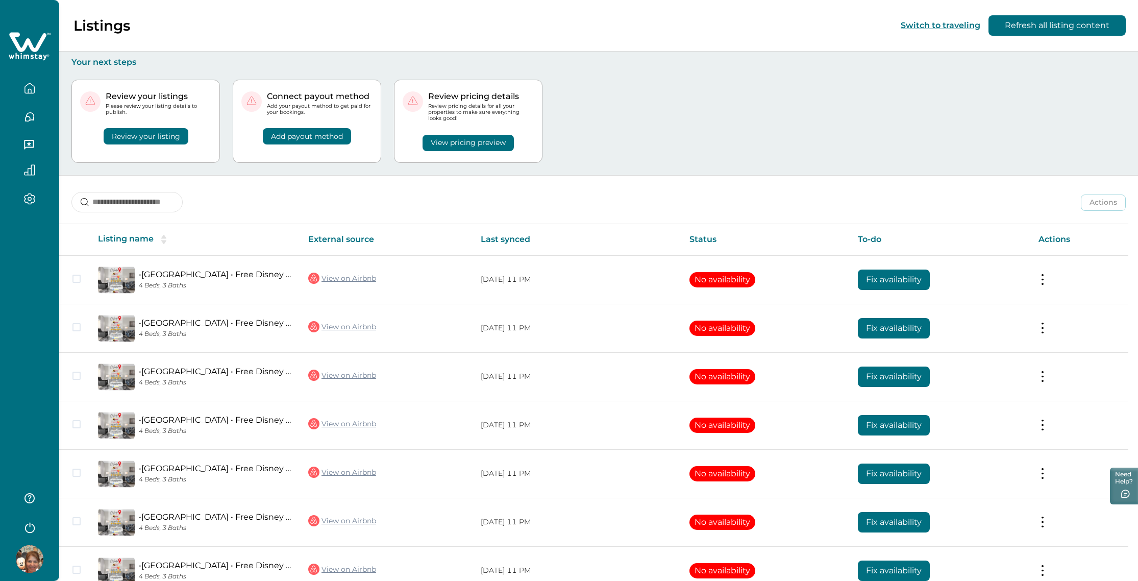
click at [166, 236] on icon "sorting" at bounding box center [163, 239] width 11 height 11
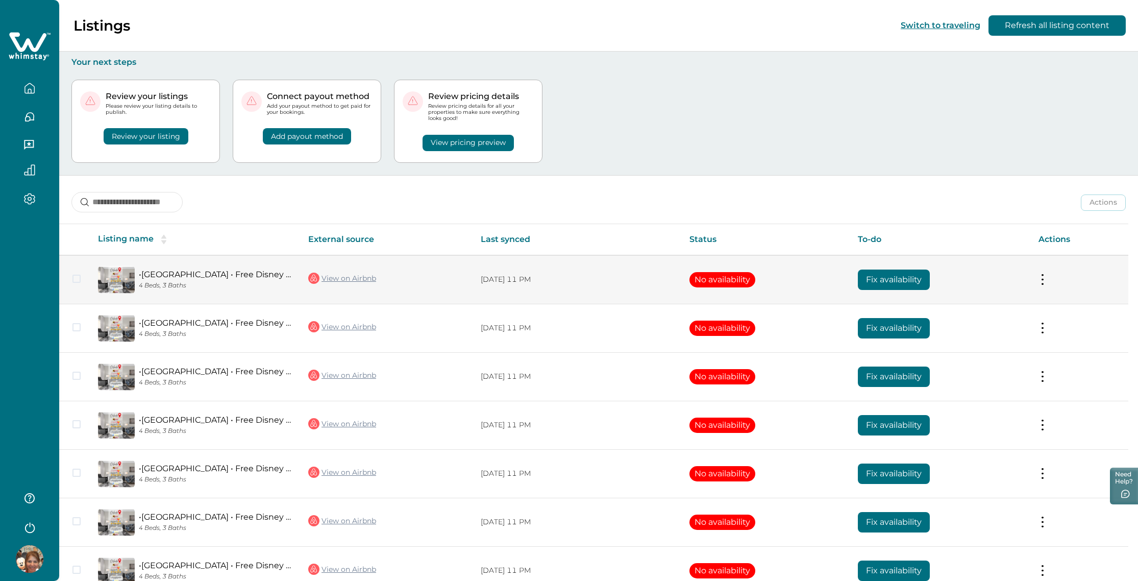
drag, startPoint x: 81, startPoint y: 278, endPoint x: 75, endPoint y: 281, distance: 7.5
click at [80, 277] on td at bounding box center [74, 279] width 31 height 49
click at [76, 280] on span at bounding box center [76, 279] width 8 height 8
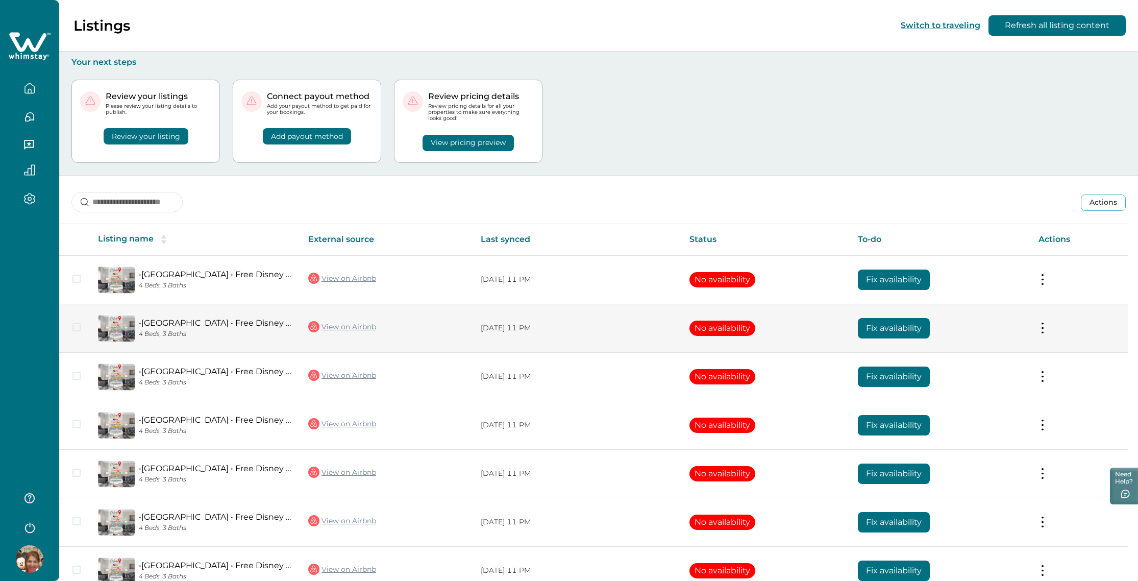
drag, startPoint x: 81, startPoint y: 337, endPoint x: 81, endPoint y: 350, distance: 12.2
click at [81, 337] on td at bounding box center [74, 328] width 31 height 48
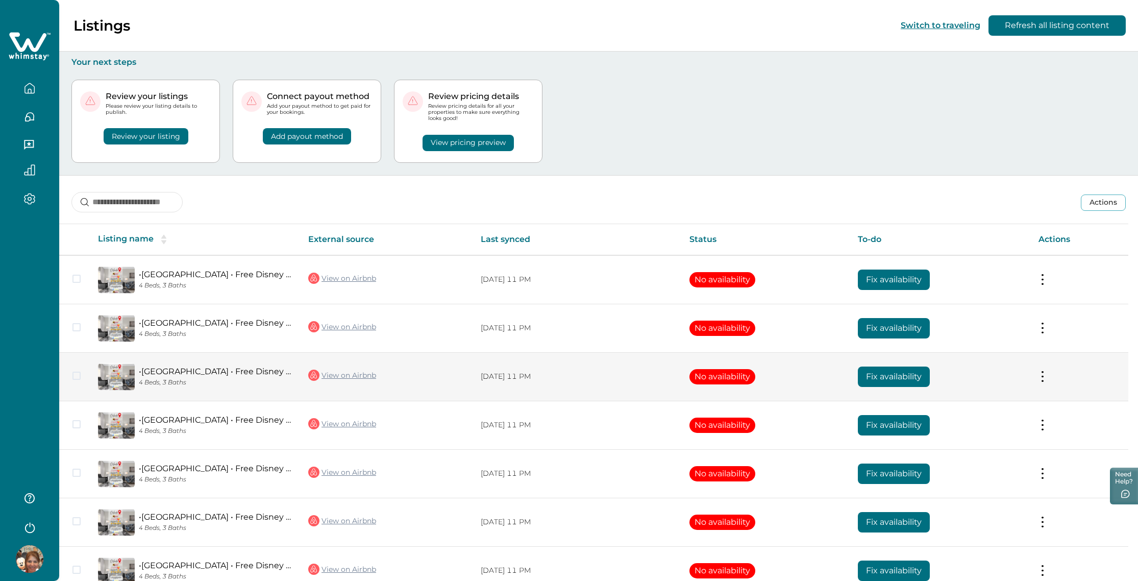
drag, startPoint x: 81, startPoint y: 370, endPoint x: 81, endPoint y: 380, distance: 9.7
click at [81, 374] on td at bounding box center [74, 376] width 31 height 48
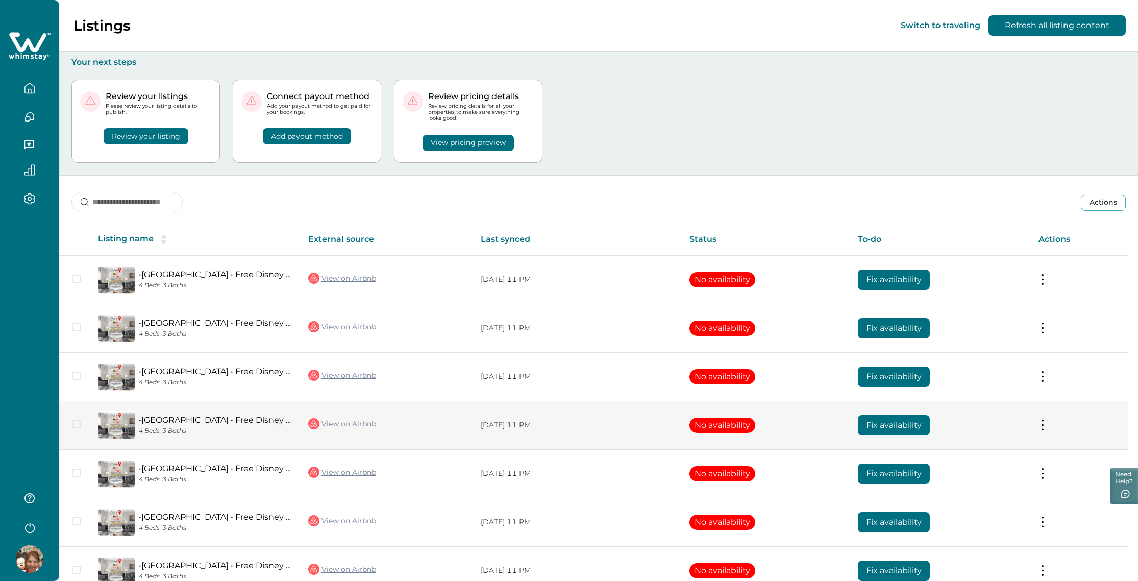
drag, startPoint x: 80, startPoint y: 428, endPoint x: 78, endPoint y: 441, distance: 13.4
click at [79, 428] on td at bounding box center [74, 425] width 31 height 48
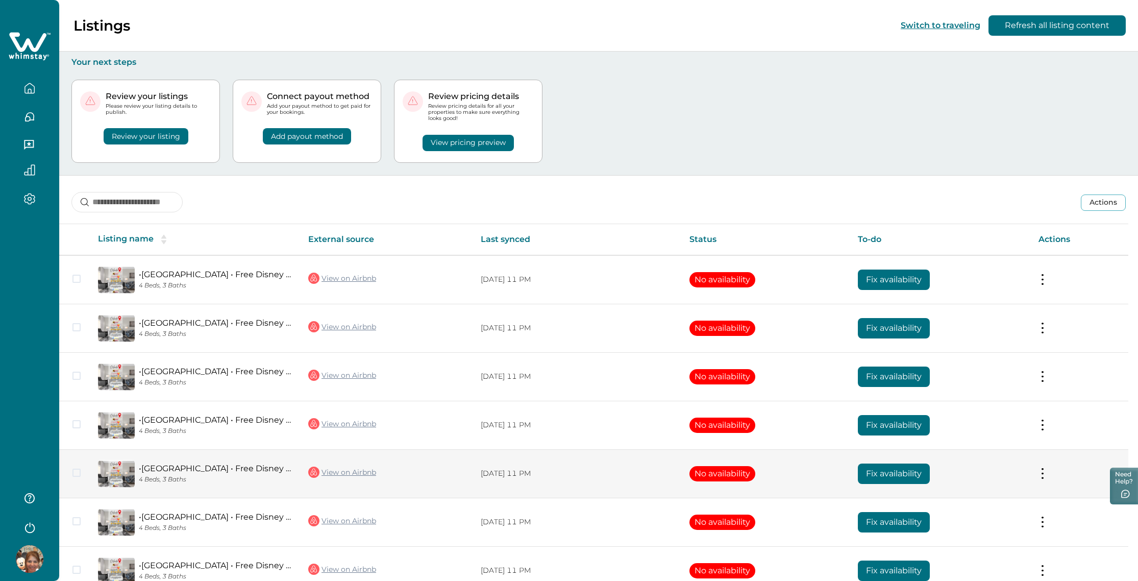
click at [73, 482] on td at bounding box center [74, 473] width 31 height 48
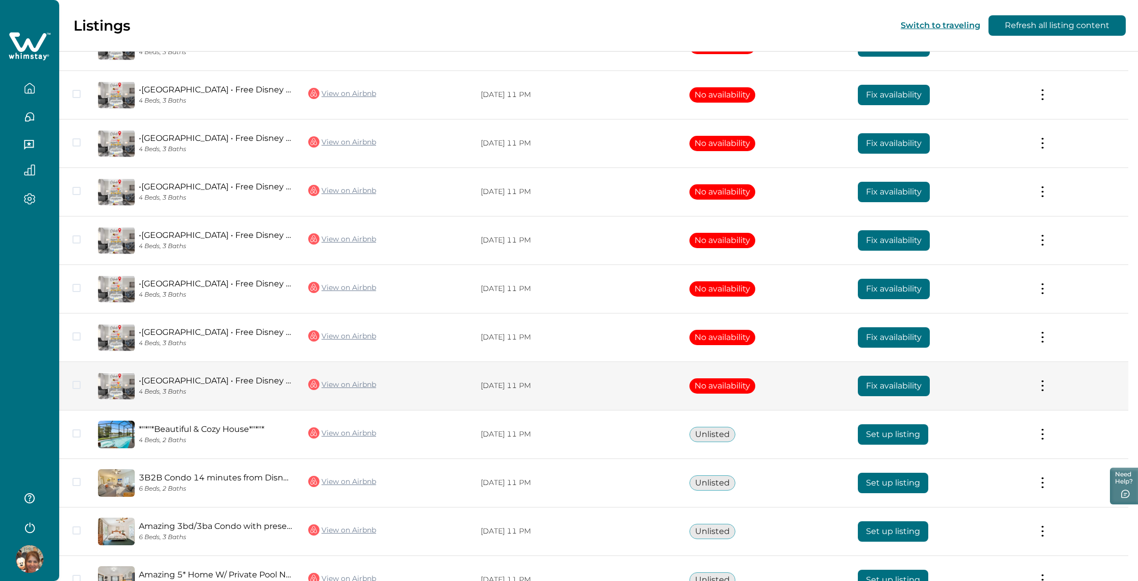
scroll to position [492, 0]
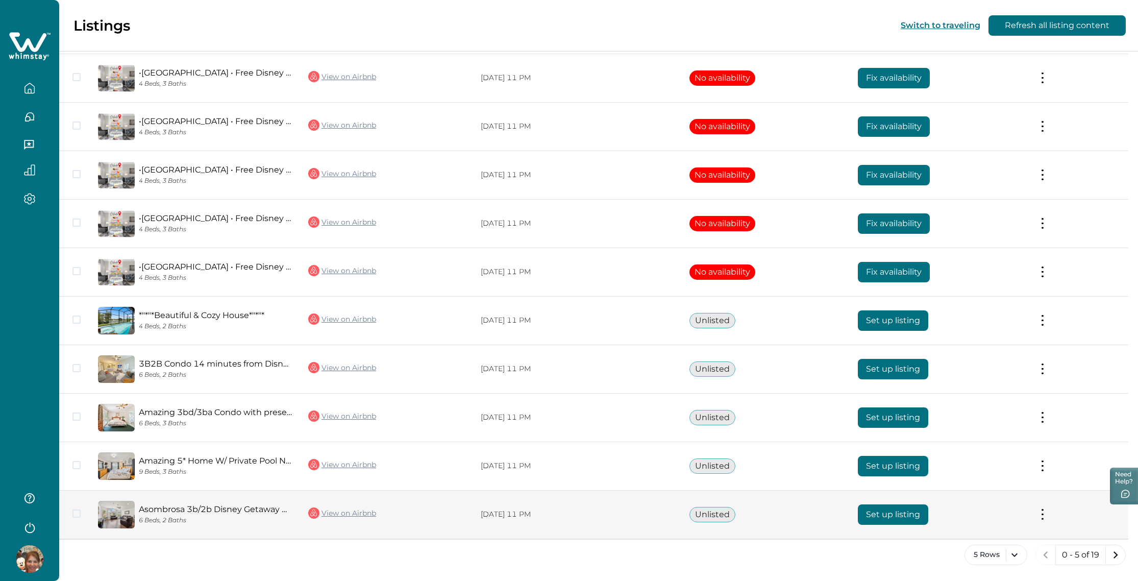
click at [74, 513] on span at bounding box center [76, 513] width 8 height 8
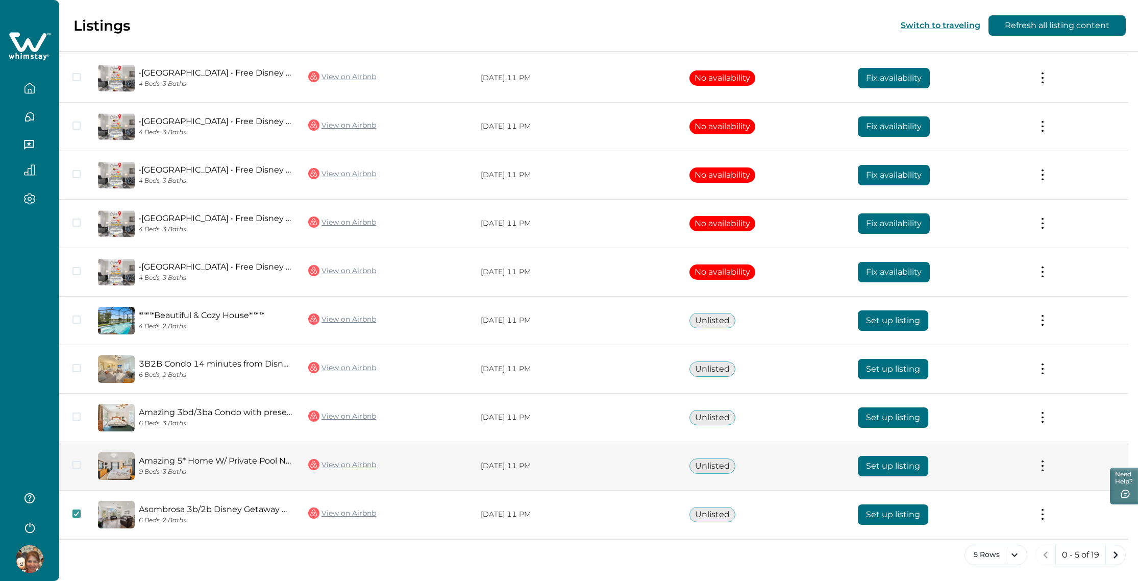
click at [82, 465] on td at bounding box center [74, 465] width 31 height 48
click at [77, 463] on span at bounding box center [76, 465] width 8 height 8
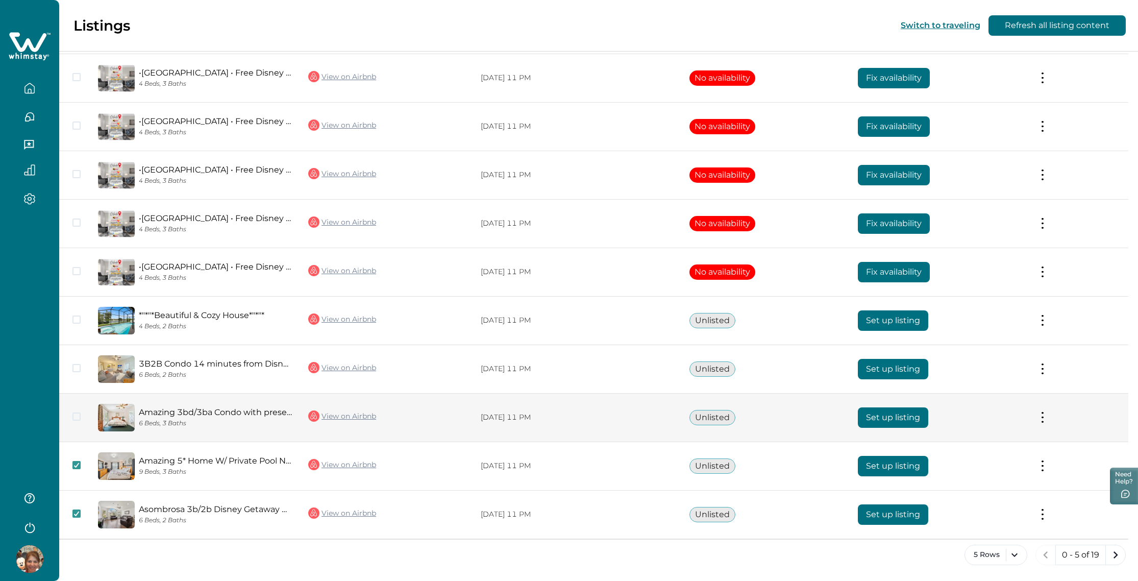
click at [78, 418] on span at bounding box center [76, 416] width 8 height 8
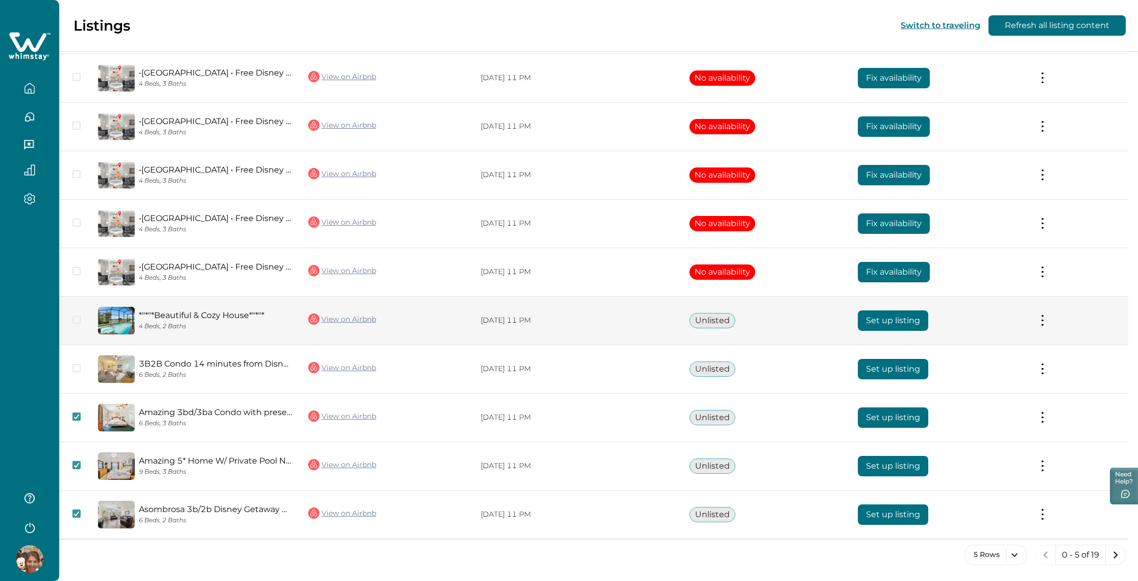
click at [80, 317] on span at bounding box center [76, 319] width 8 height 8
click at [712, 322] on button "Unlisted" at bounding box center [712, 320] width 46 height 15
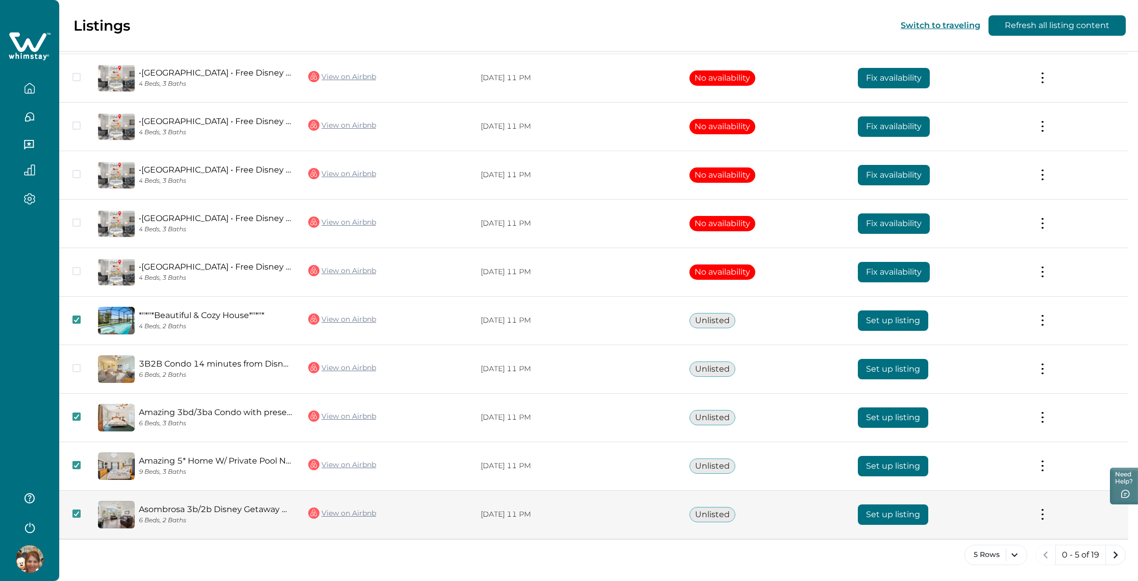
click at [1051, 513] on td "Actions View listing on Whimstay" at bounding box center [1079, 514] width 98 height 48
click at [1047, 515] on button at bounding box center [1043, 514] width 8 height 11
click at [1047, 513] on button at bounding box center [1043, 514] width 8 height 11
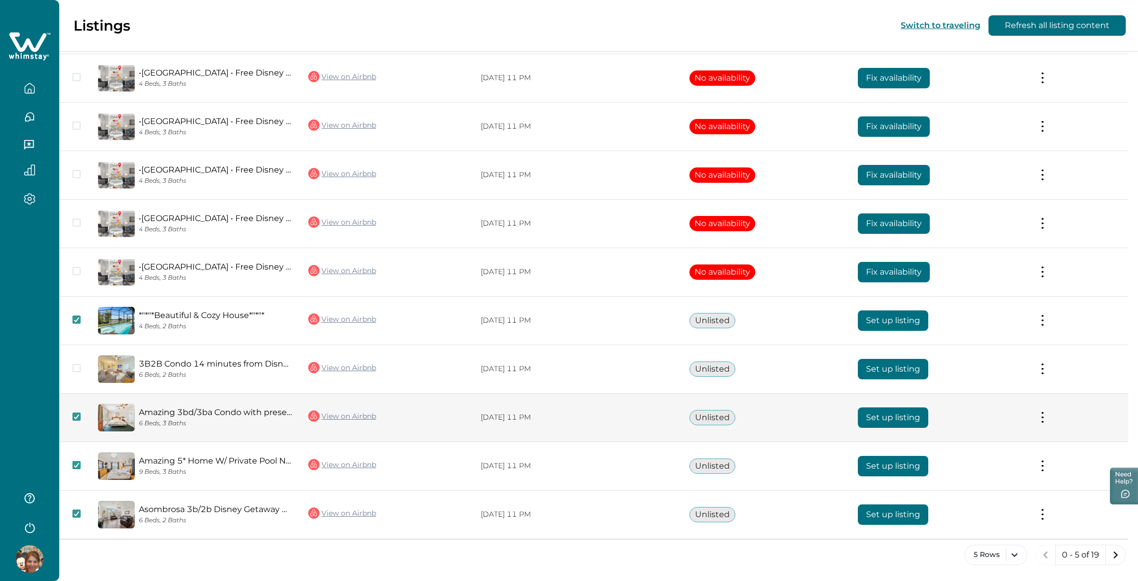
click at [80, 420] on label at bounding box center [76, 416] width 8 height 8
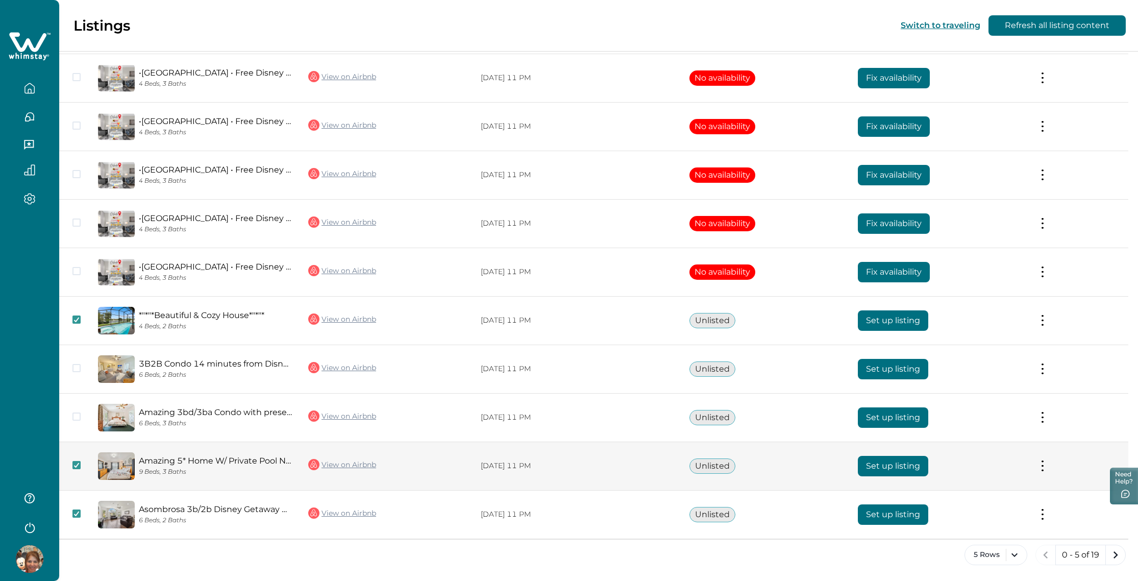
click at [77, 478] on td at bounding box center [74, 465] width 31 height 48
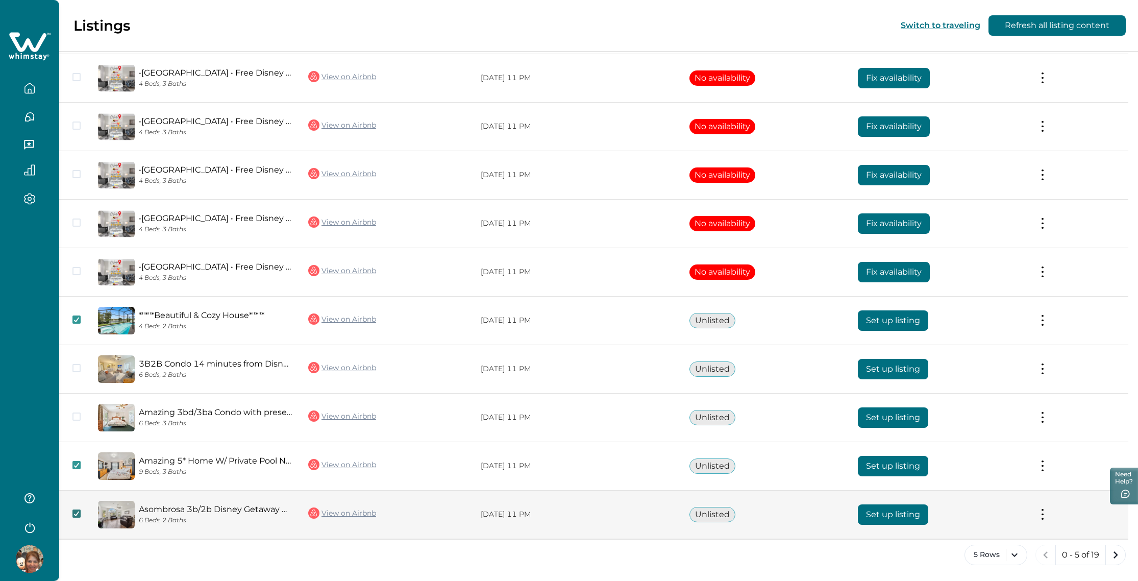
click at [76, 513] on polyline at bounding box center [77, 513] width 5 height 4
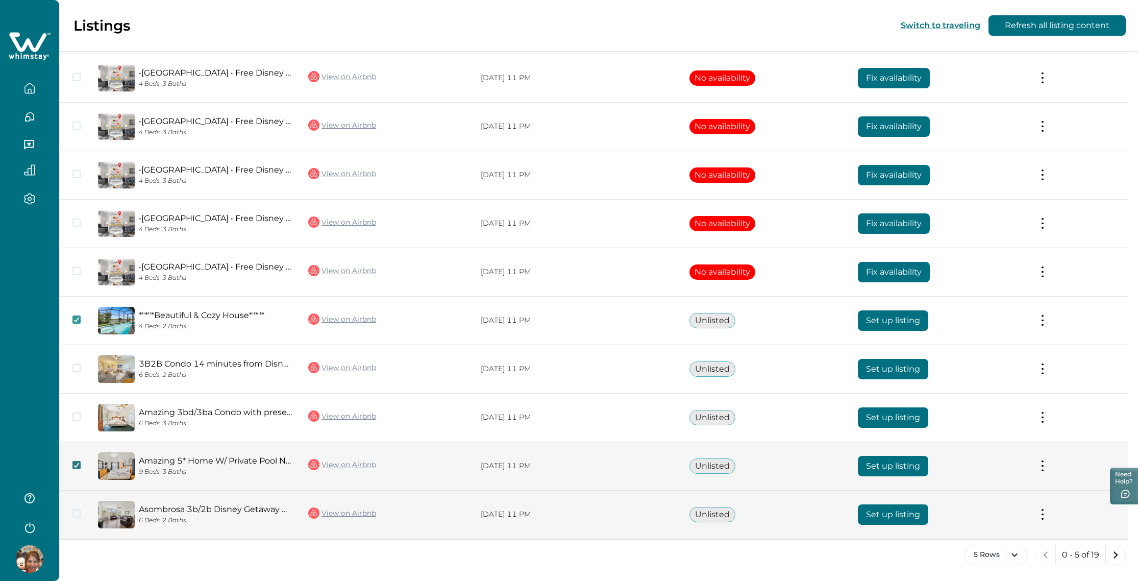
click at [80, 465] on span at bounding box center [76, 465] width 8 height 8
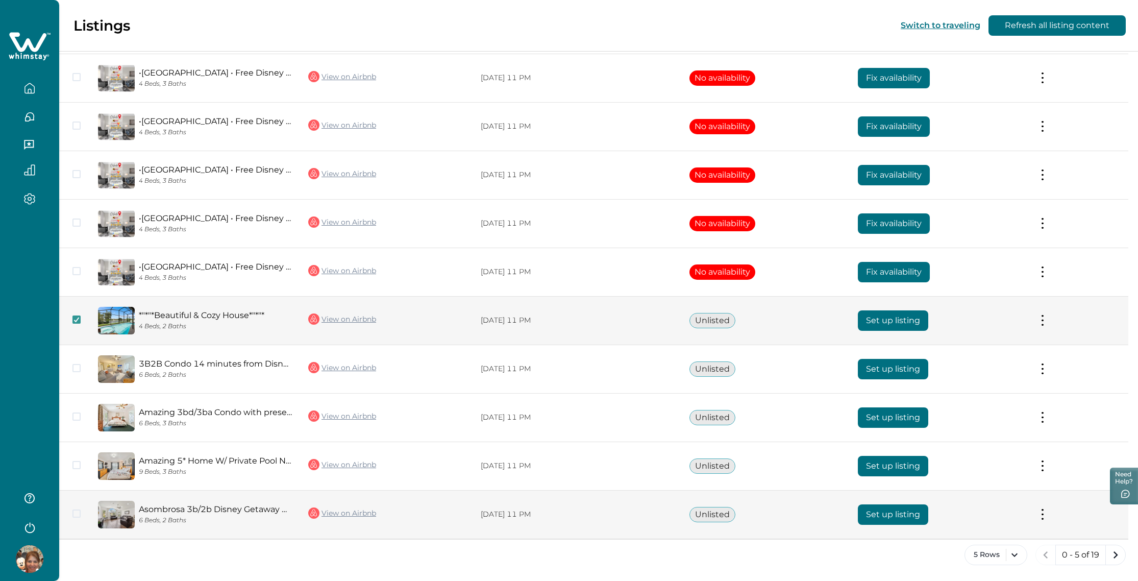
click at [715, 315] on button "Unlisted" at bounding box center [712, 320] width 46 height 15
click at [1046, 315] on button at bounding box center [1043, 320] width 8 height 11
click at [1047, 317] on button at bounding box center [1043, 320] width 8 height 11
click at [75, 319] on icon at bounding box center [76, 319] width 6 height 5
click at [1113, 554] on icon "next page" at bounding box center [1115, 555] width 14 height 14
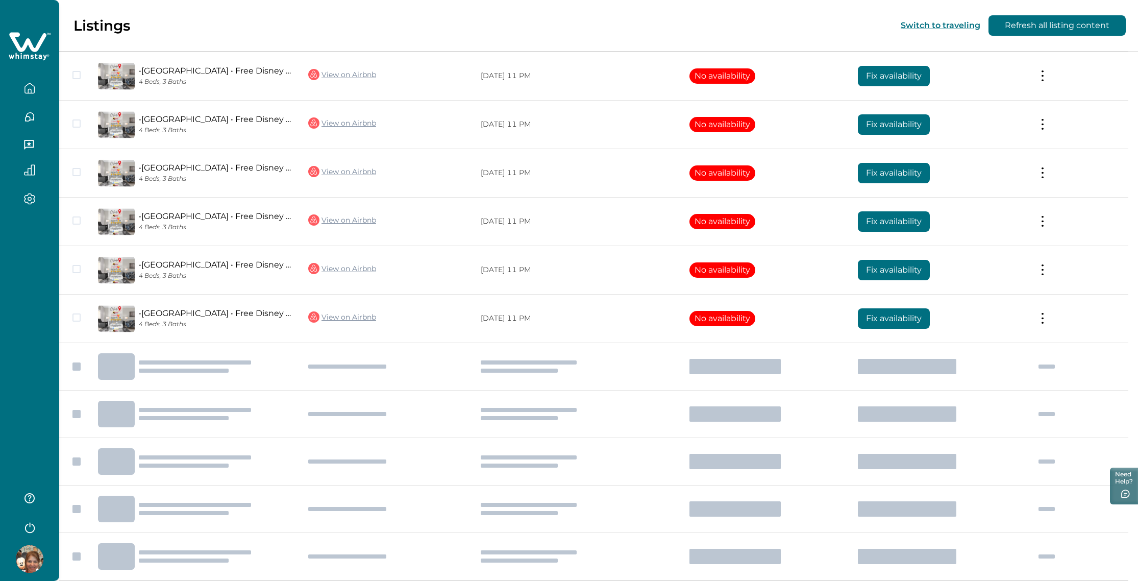
scroll to position [492, 0]
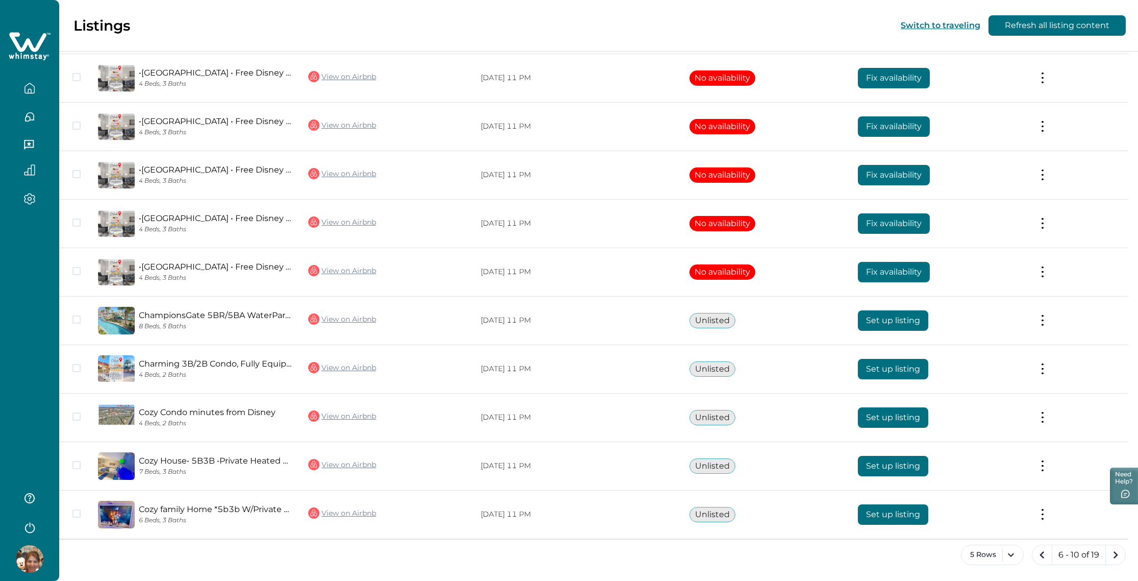
click at [1113, 554] on icon "next page" at bounding box center [1115, 555] width 14 height 14
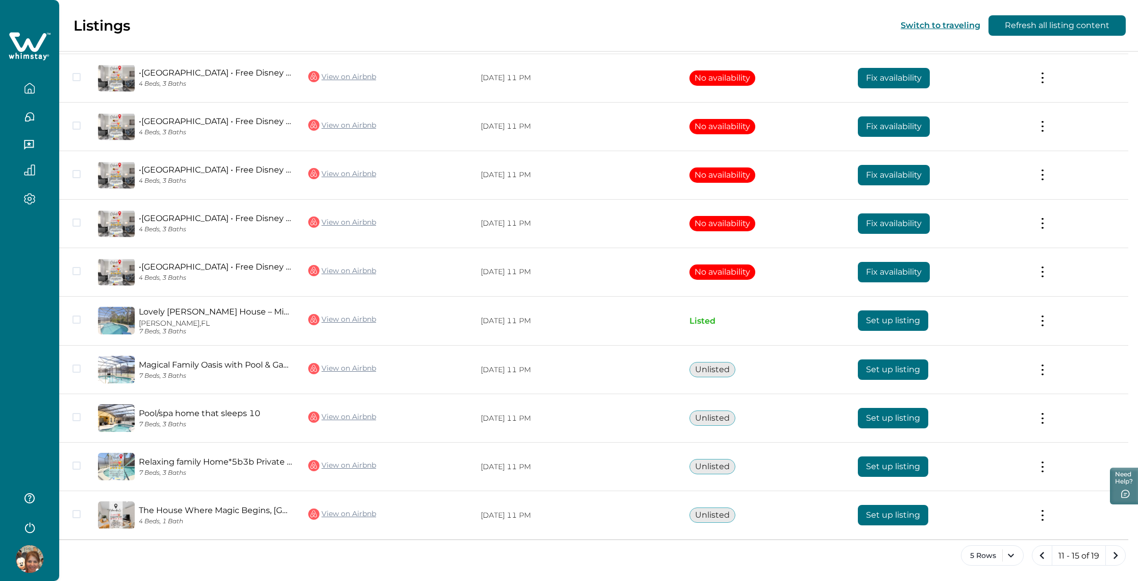
click at [1113, 554] on icon "next page" at bounding box center [1115, 555] width 14 height 14
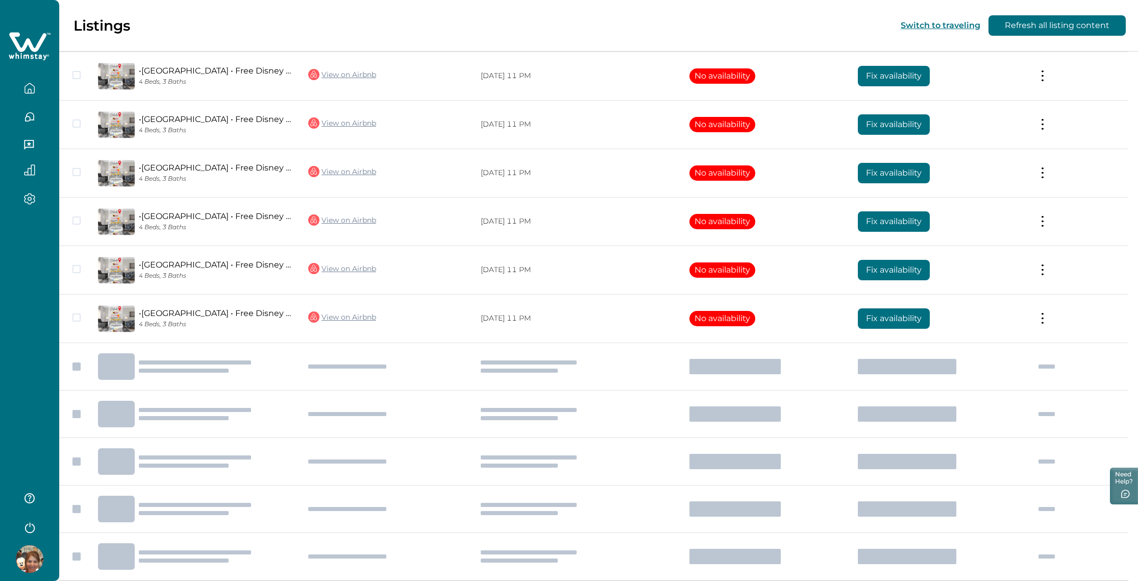
scroll to position [444, 0]
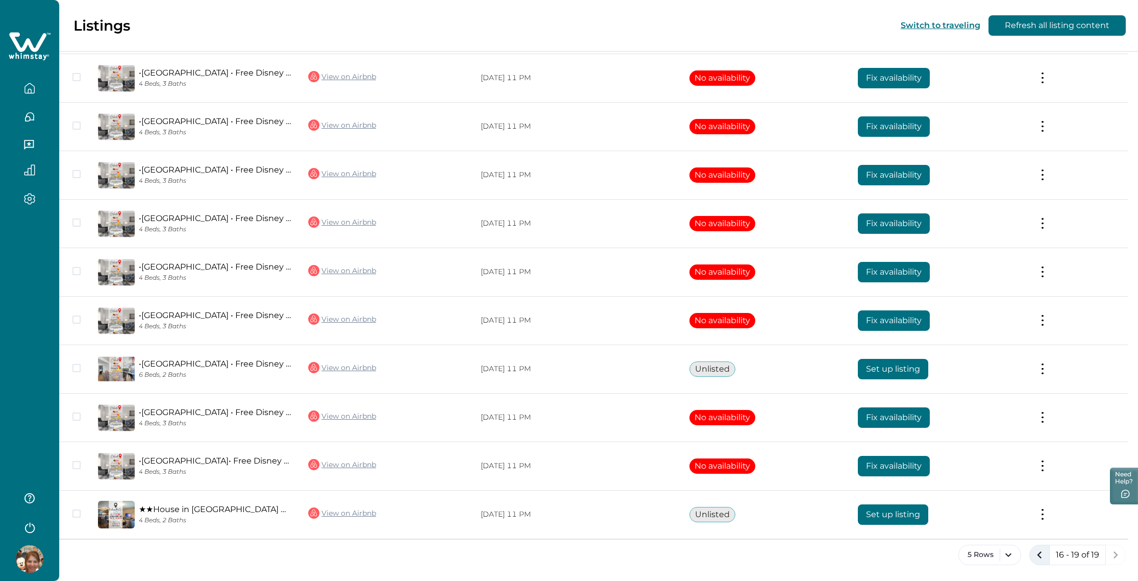
click at [1046, 558] on icon "previous page" at bounding box center [1039, 555] width 14 height 14
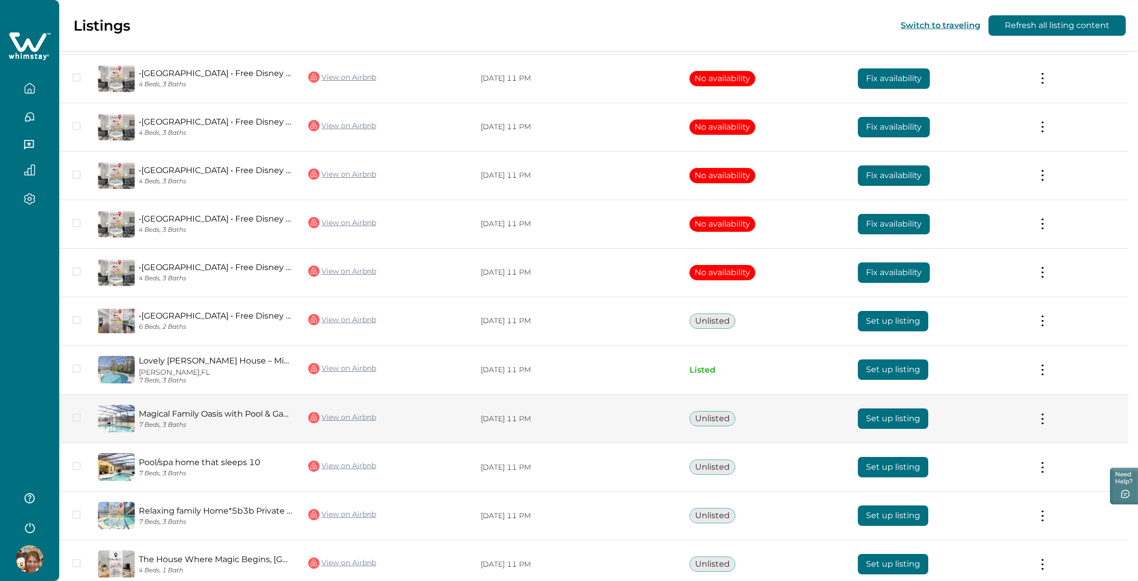
scroll to position [491, 0]
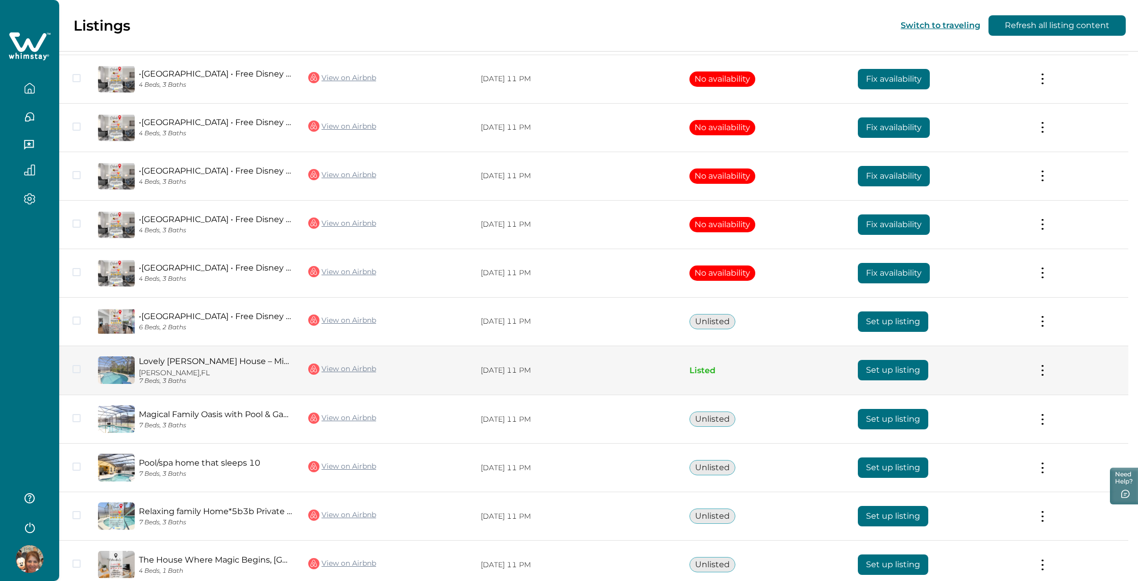
click at [336, 373] on link "View on Airbnb" at bounding box center [342, 368] width 68 height 13
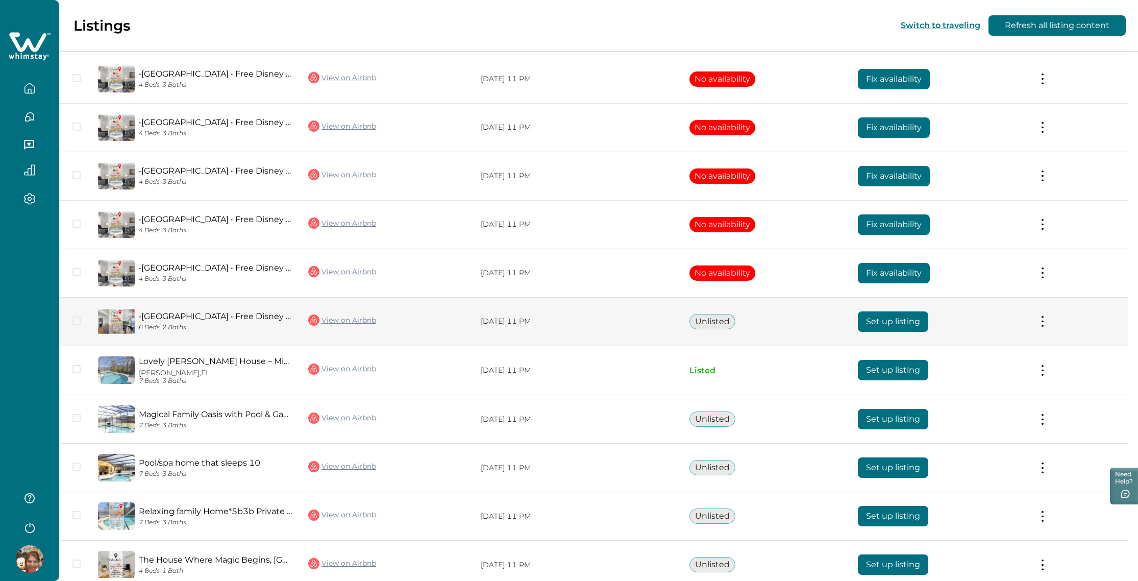
click at [718, 322] on button "Unlisted" at bounding box center [712, 321] width 46 height 15
click at [719, 322] on button "Unlisted" at bounding box center [712, 321] width 46 height 15
click at [887, 326] on button "Set up listing" at bounding box center [893, 321] width 70 height 20
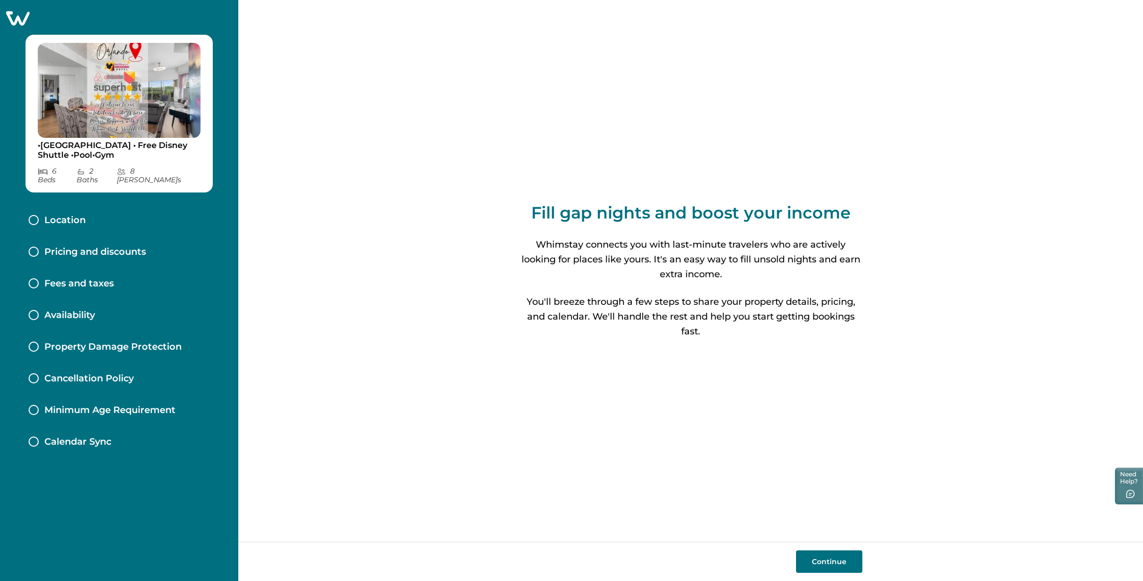
click at [822, 568] on button "Continue" at bounding box center [829, 561] width 66 height 22
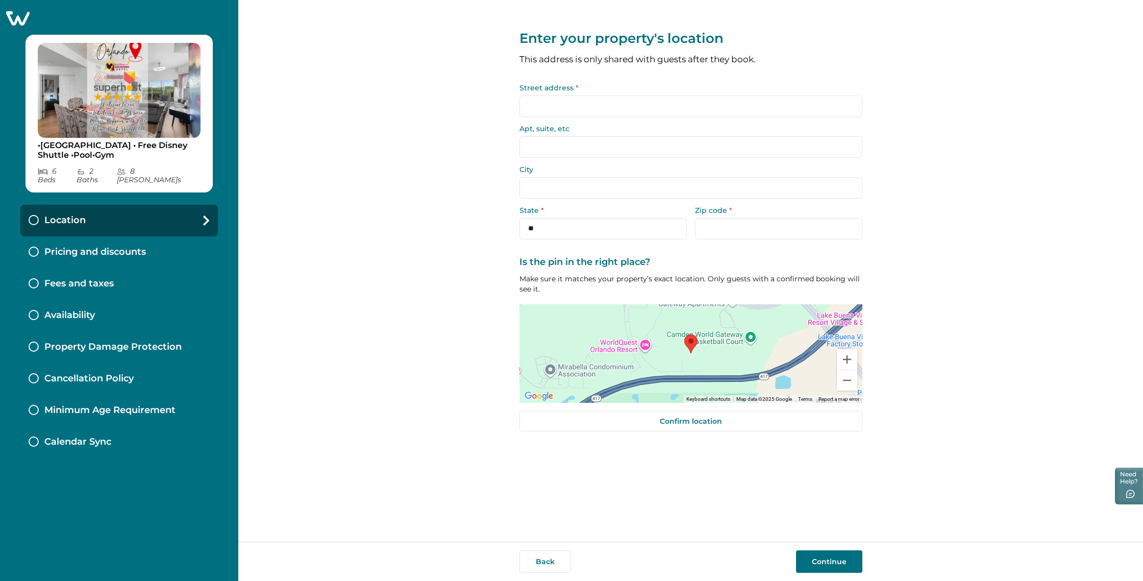
click at [569, 107] on input "Street address *" at bounding box center [691, 105] width 343 height 21
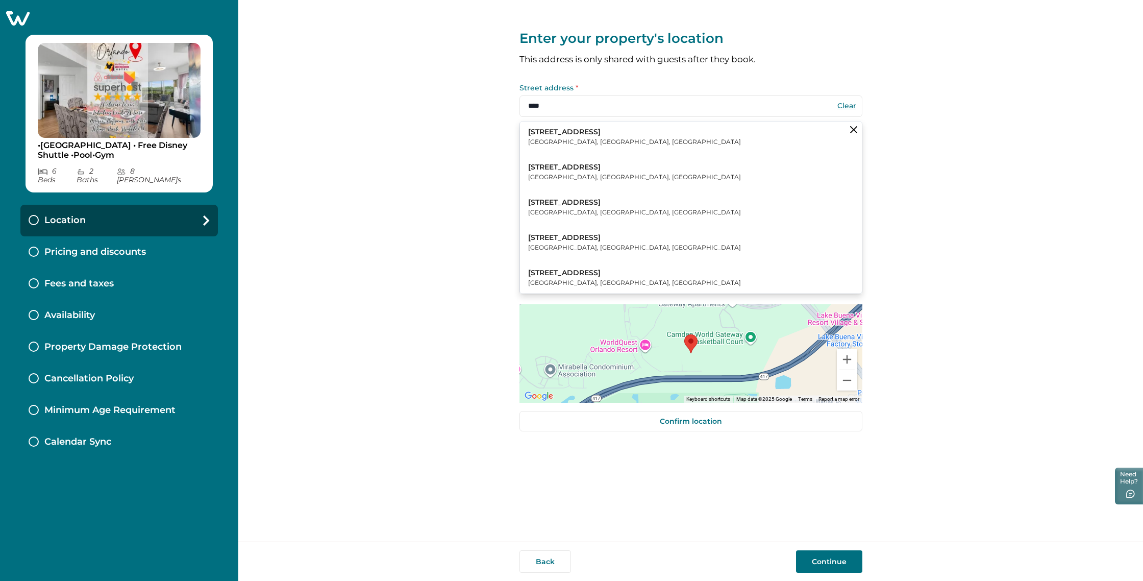
click at [565, 131] on p "[STREET_ADDRESS]" at bounding box center [634, 132] width 213 height 10
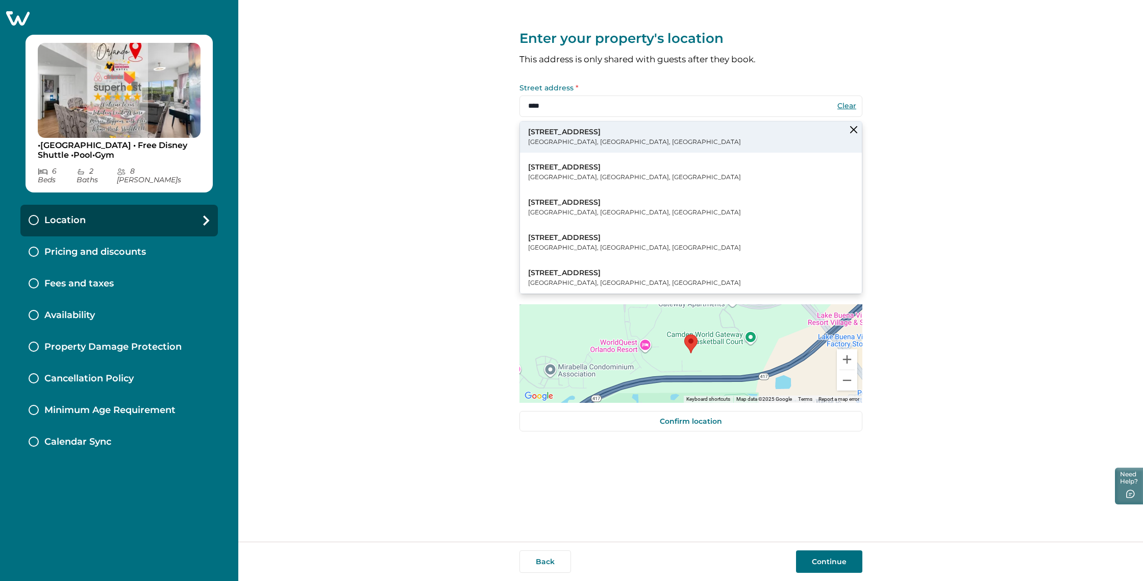
type input "**********"
type input "*******"
select select "**"
type input "*****"
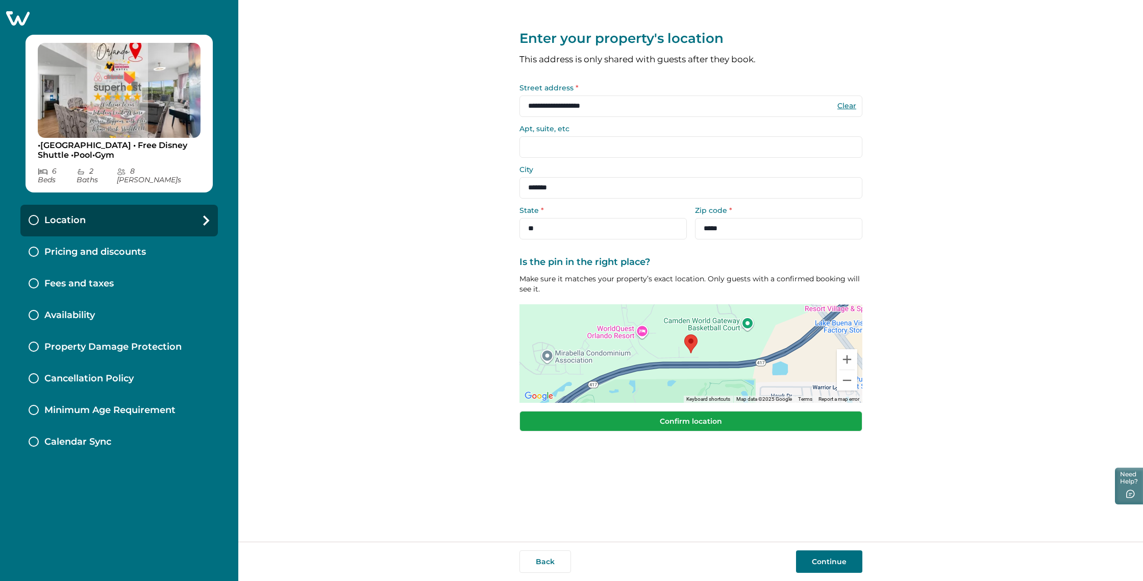
click at [696, 421] on button "Confirm location" at bounding box center [691, 421] width 343 height 20
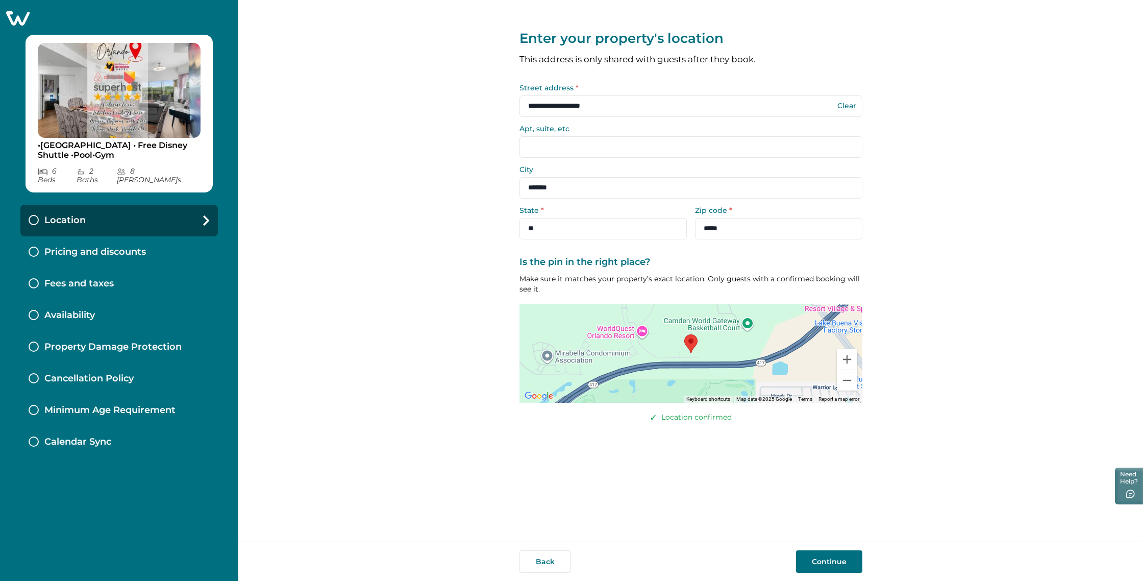
click at [587, 141] on input "Apt, suite, etc" at bounding box center [691, 146] width 343 height 21
type input "**********"
click at [806, 553] on button "Continue" at bounding box center [829, 561] width 66 height 22
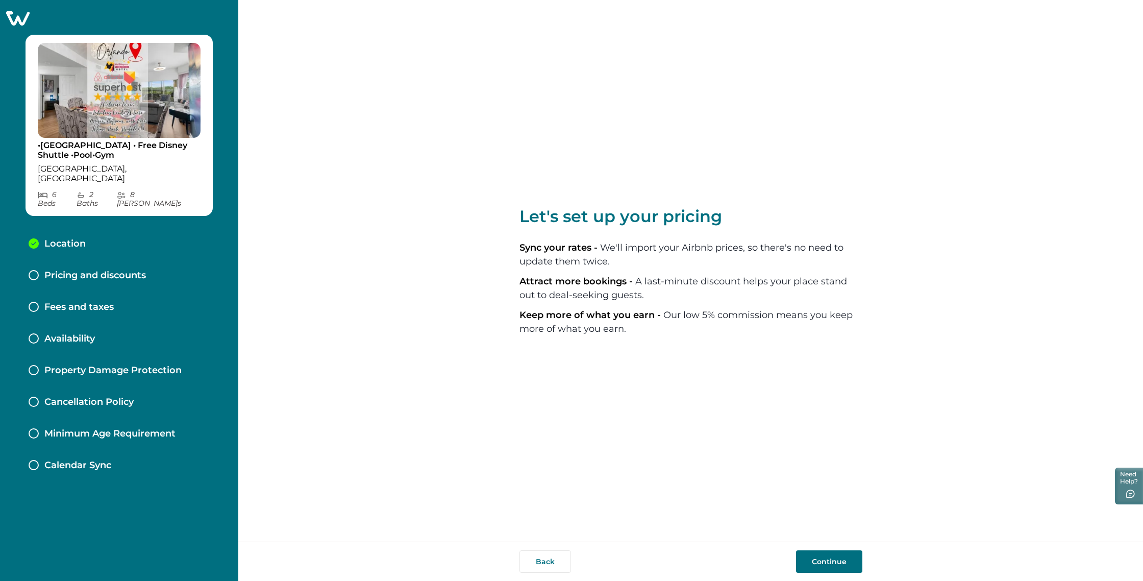
click at [815, 555] on button "Continue" at bounding box center [829, 561] width 66 height 22
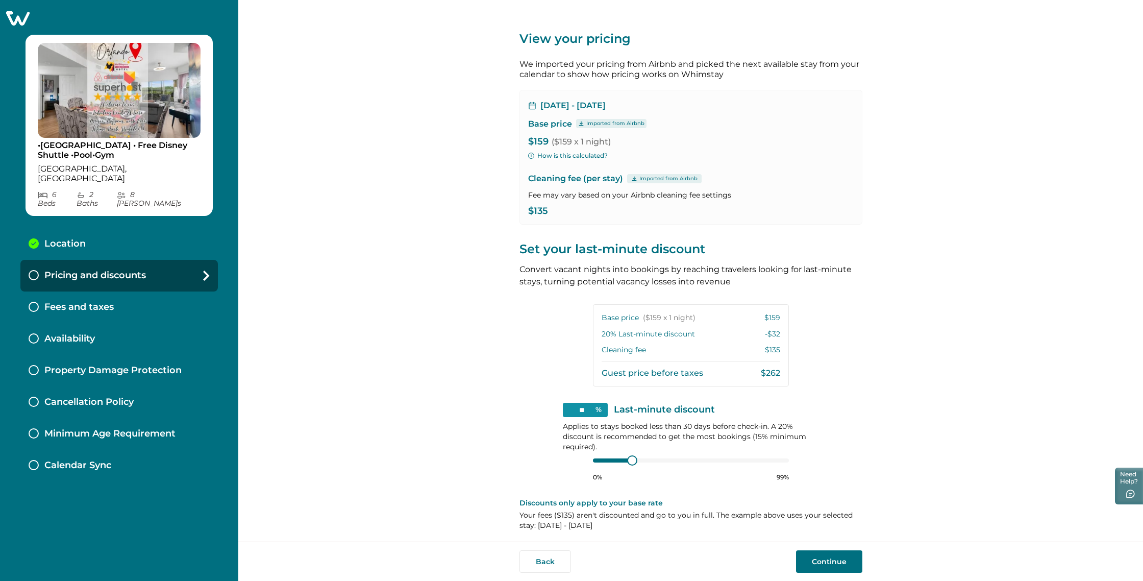
click at [822, 558] on button "Continue" at bounding box center [829, 561] width 66 height 22
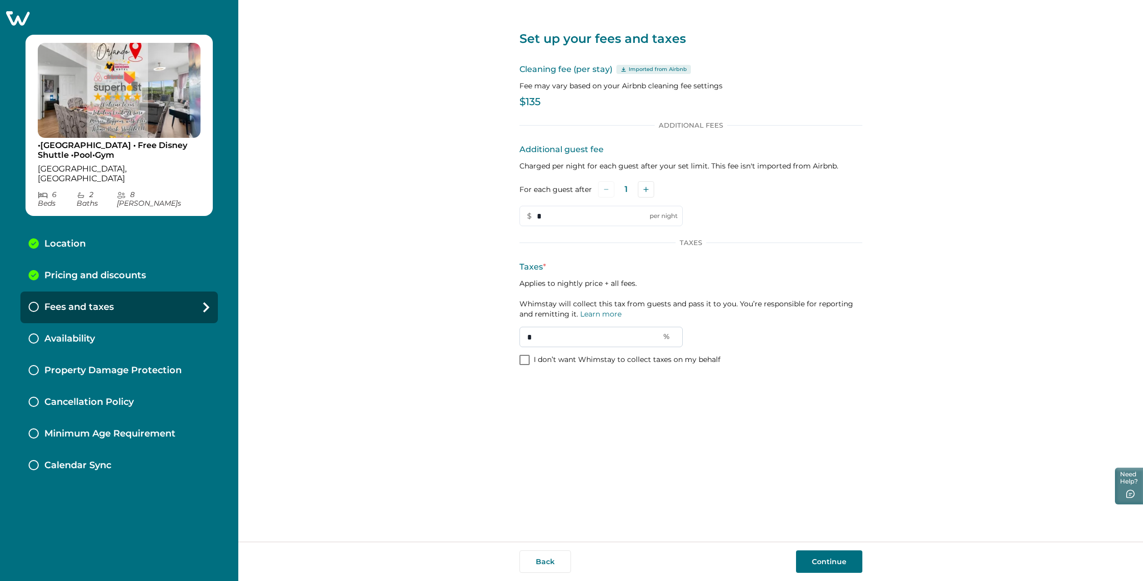
click at [548, 338] on input "*" at bounding box center [601, 337] width 163 height 20
type input "**"
click at [816, 560] on button "Continue" at bounding box center [829, 561] width 66 height 22
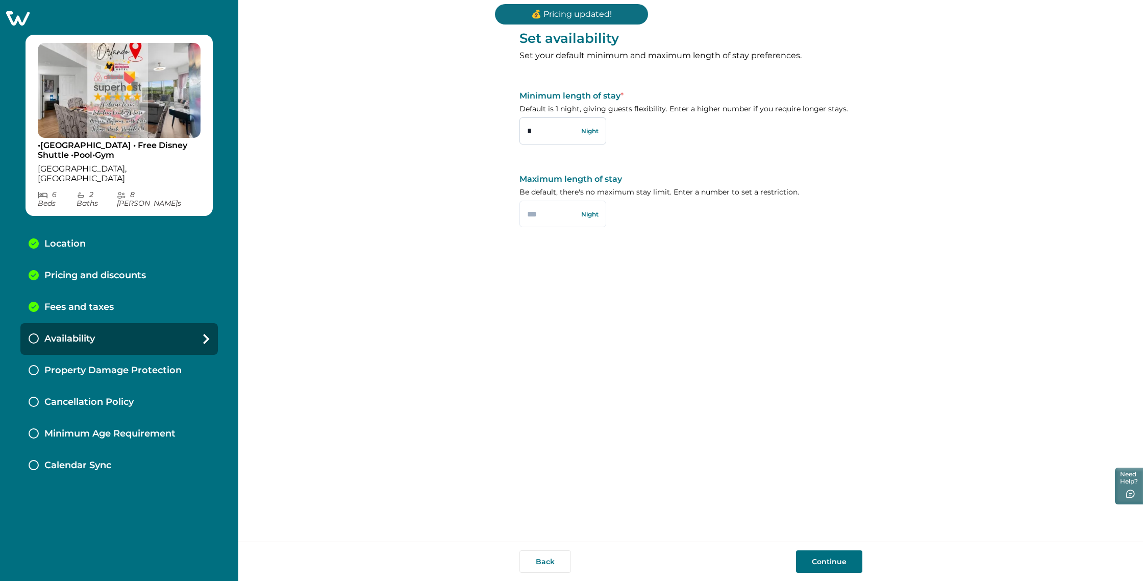
click at [543, 136] on input "*" at bounding box center [563, 130] width 87 height 27
type input "*"
click at [543, 224] on input "text" at bounding box center [563, 214] width 87 height 27
type input "**"
click at [827, 564] on button "Continue" at bounding box center [829, 561] width 66 height 22
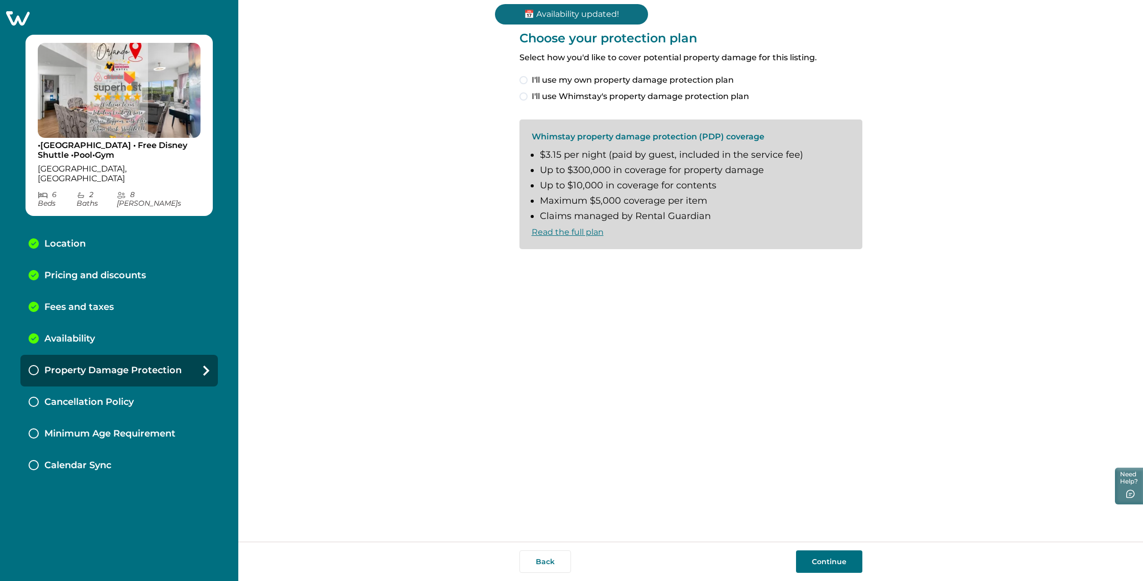
click at [530, 93] on label "I'll use Whimstay's property damage protection plan" at bounding box center [691, 96] width 343 height 12
click at [529, 273] on div "Choose your protection plan Select how you'd like to cover potential property d…" at bounding box center [691, 143] width 343 height 286
click at [525, 266] on span at bounding box center [524, 266] width 8 height 8
click at [832, 560] on button "Continue" at bounding box center [829, 561] width 66 height 22
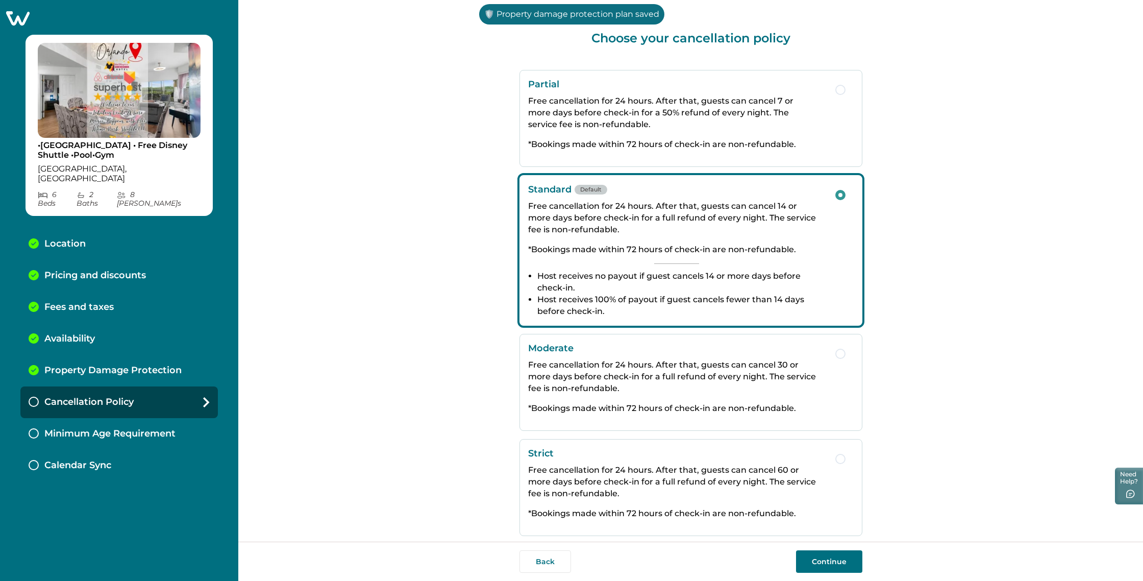
click at [831, 560] on button "Continue" at bounding box center [829, 561] width 66 height 22
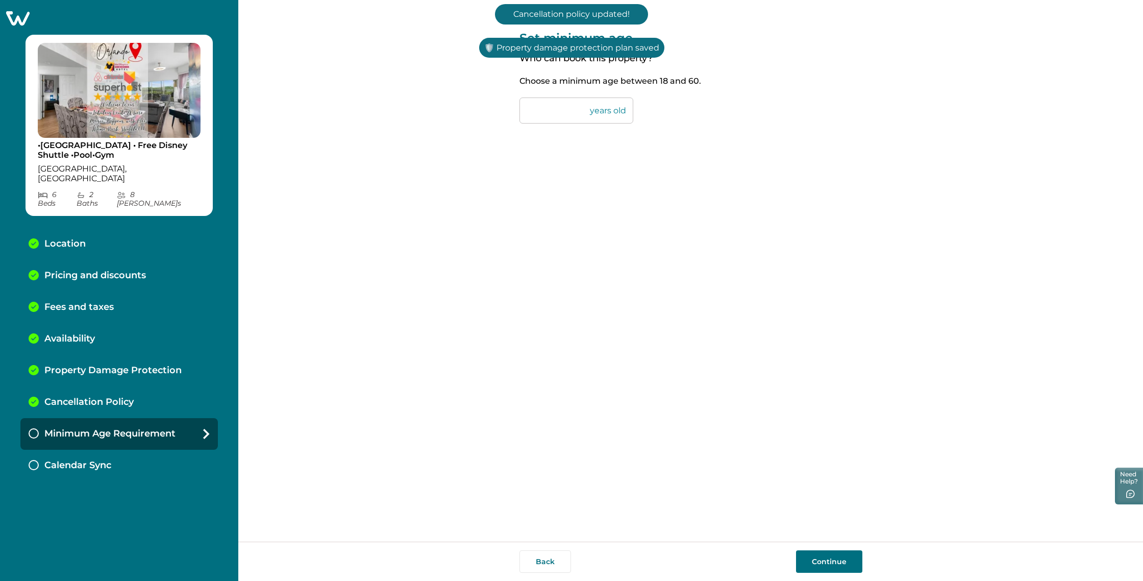
click at [831, 560] on button "Continue" at bounding box center [829, 561] width 66 height 22
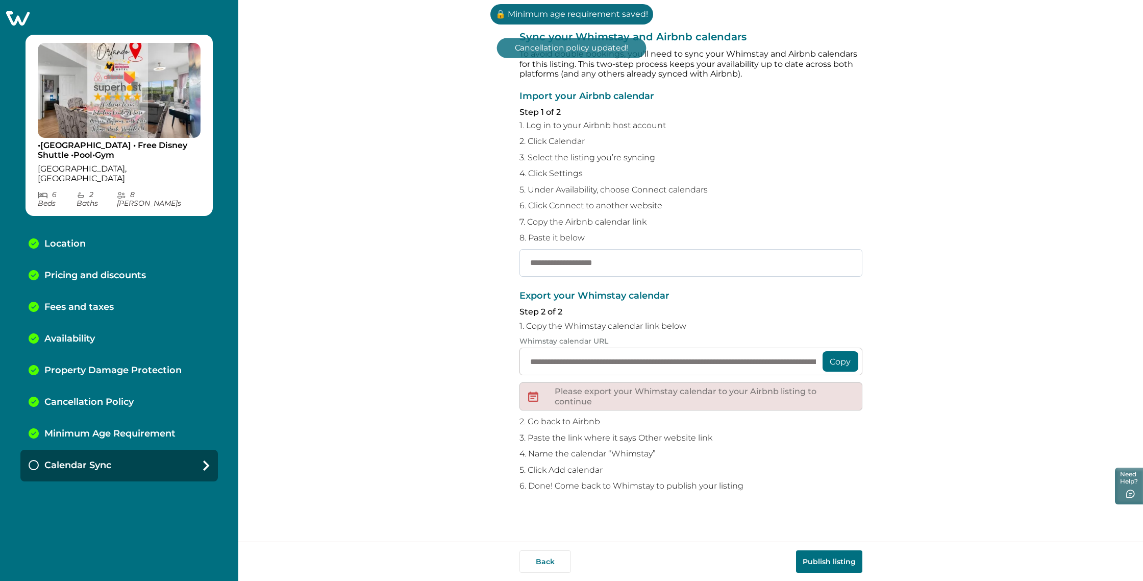
click at [569, 267] on input "text" at bounding box center [691, 263] width 343 height 28
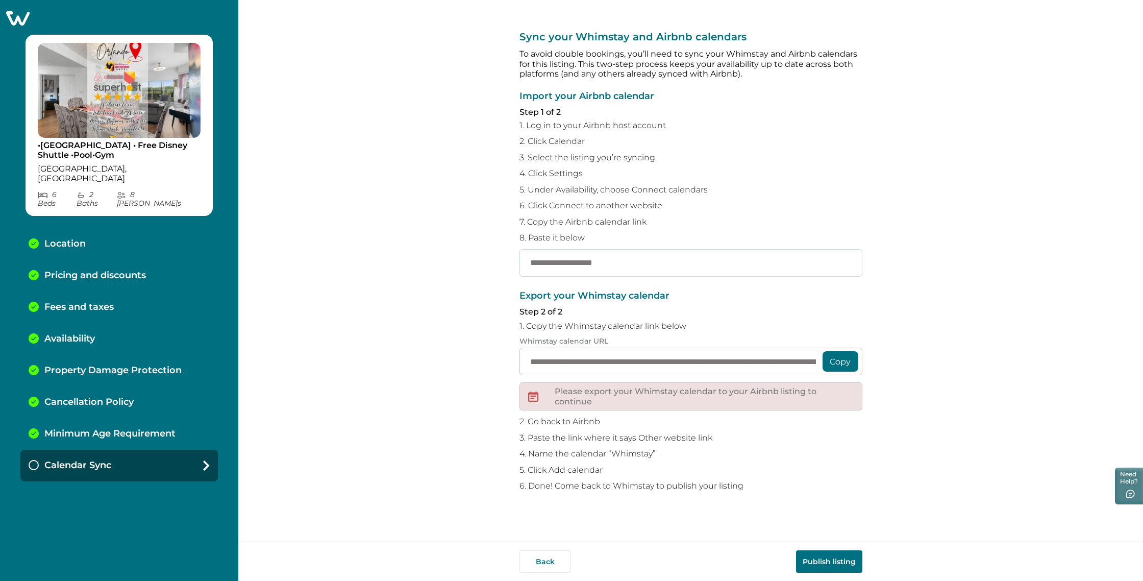
paste input "**********"
type input "**********"
click at [844, 355] on button "Copy" at bounding box center [841, 361] width 36 height 20
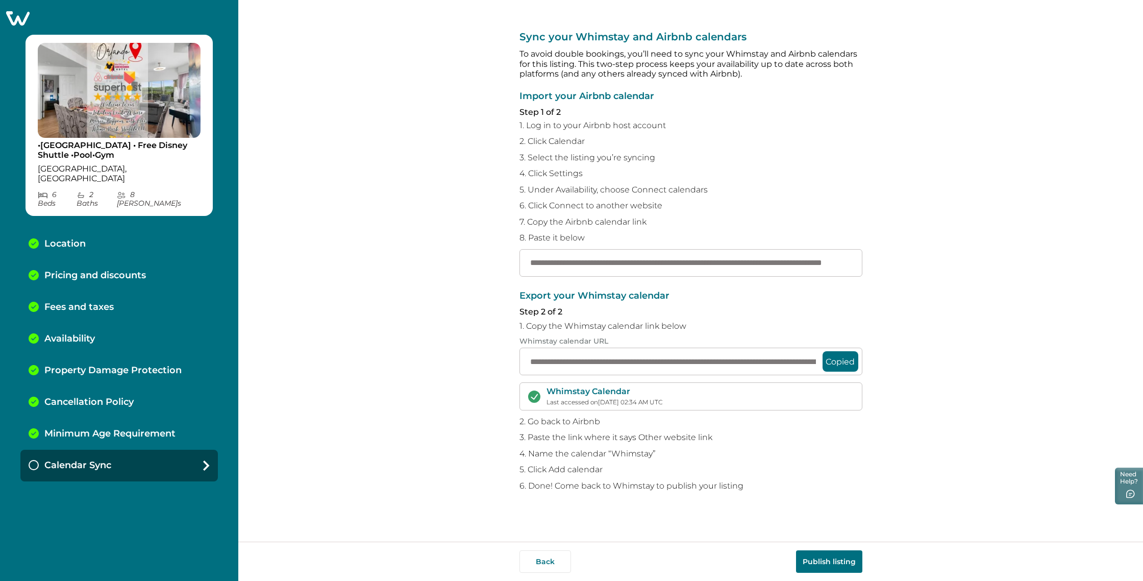
click at [821, 557] on button "Publish listing" at bounding box center [829, 561] width 66 height 22
click at [179, 450] on div "Calendar Sync" at bounding box center [119, 466] width 198 height 32
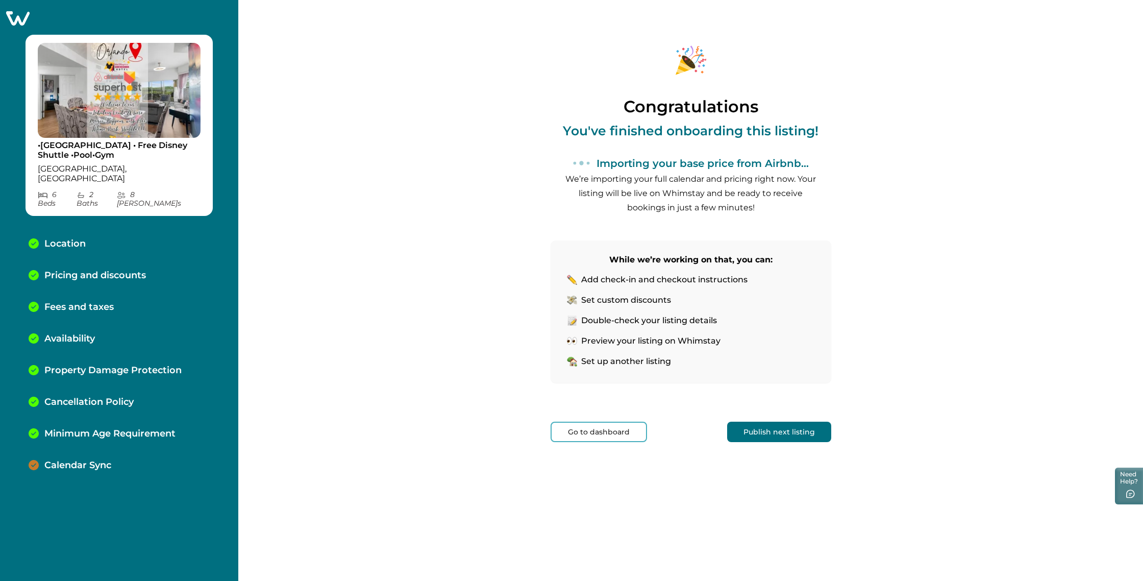
click at [777, 433] on button "Publish next listing" at bounding box center [779, 432] width 104 height 20
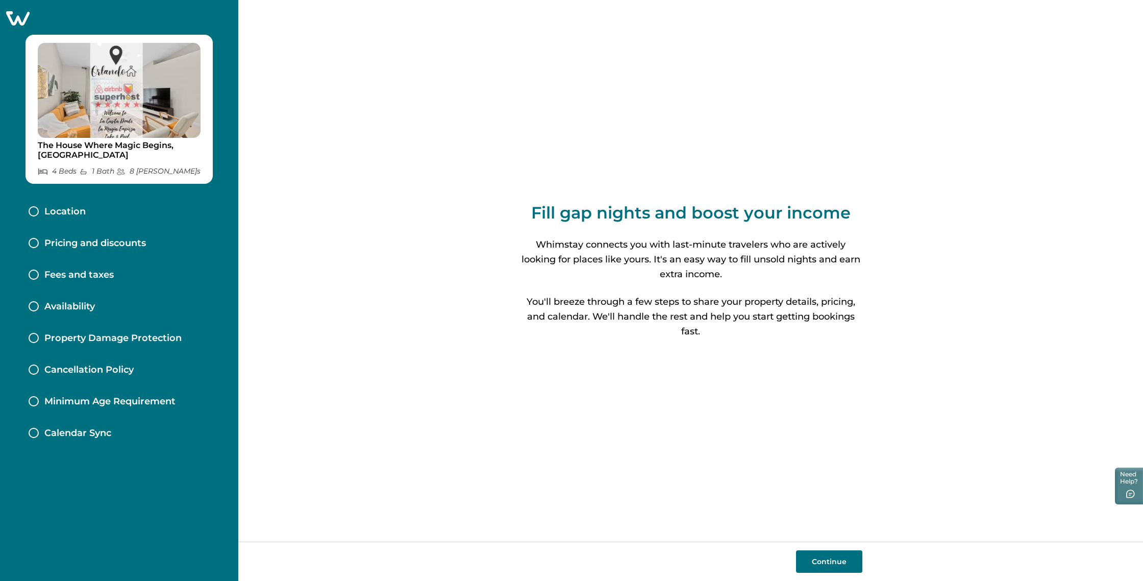
click at [22, 15] on icon at bounding box center [17, 18] width 23 height 14
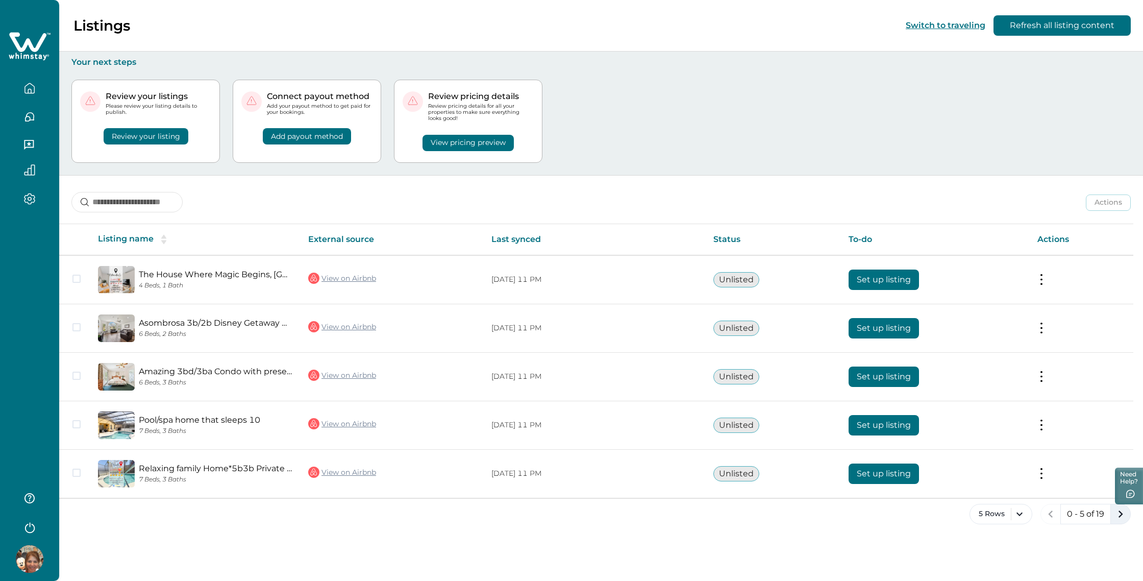
click at [1126, 514] on icon "next page" at bounding box center [1121, 514] width 14 height 14
click at [1125, 519] on icon "next page" at bounding box center [1121, 514] width 14 height 14
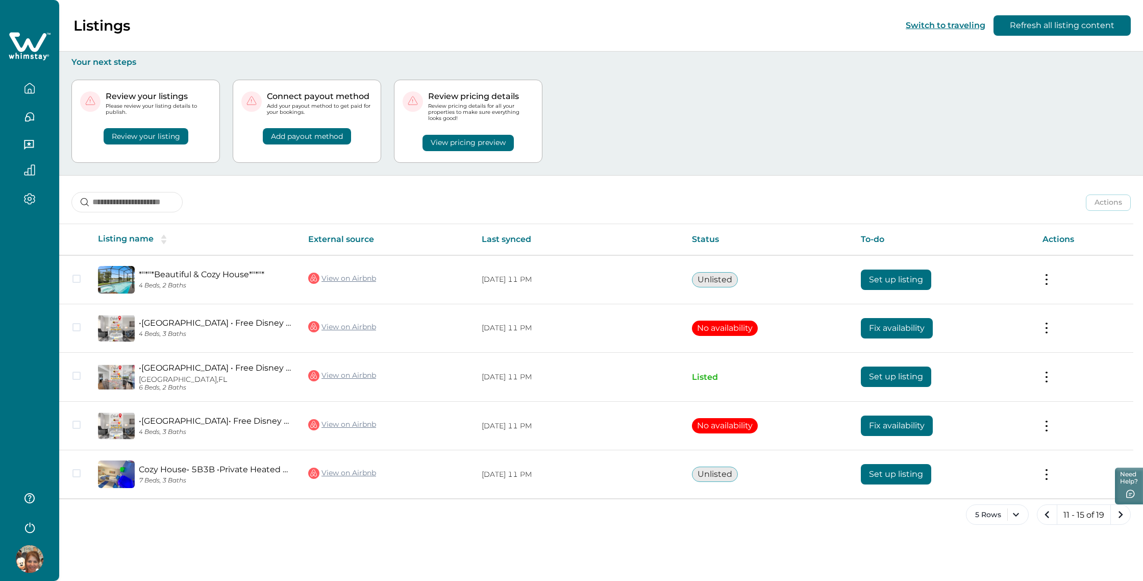
click at [1125, 519] on icon "next page" at bounding box center [1121, 514] width 14 height 14
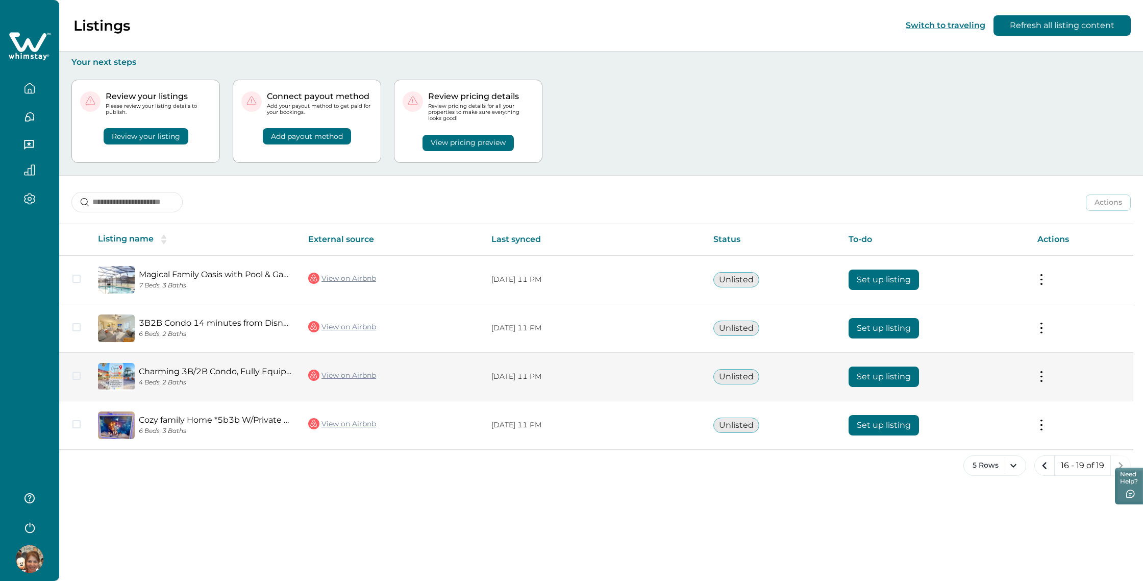
click at [878, 376] on button "Set up listing" at bounding box center [884, 376] width 70 height 20
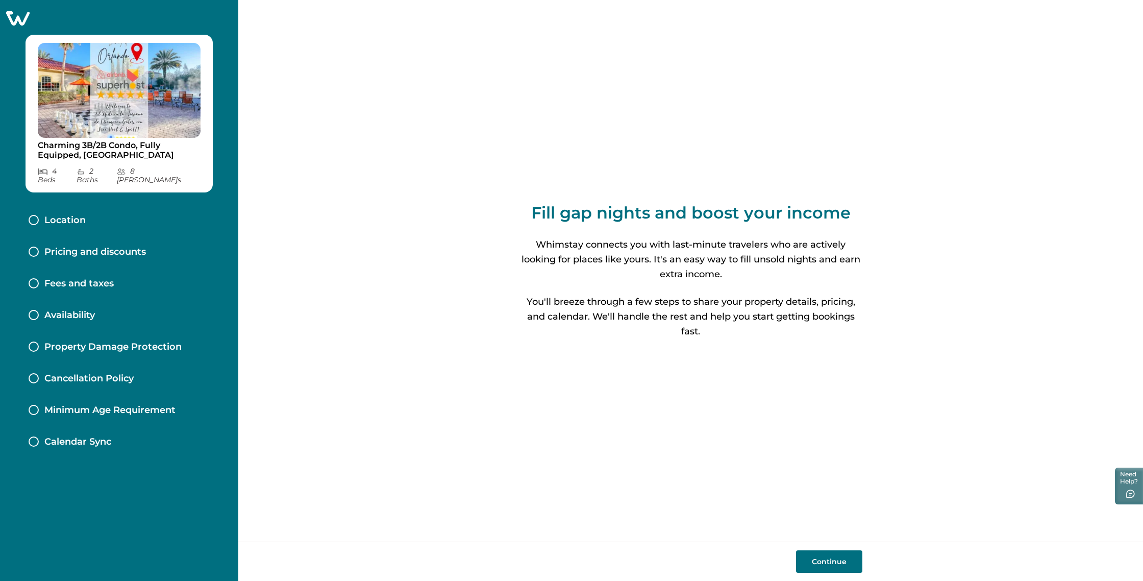
click at [831, 564] on button "Continue" at bounding box center [829, 561] width 66 height 22
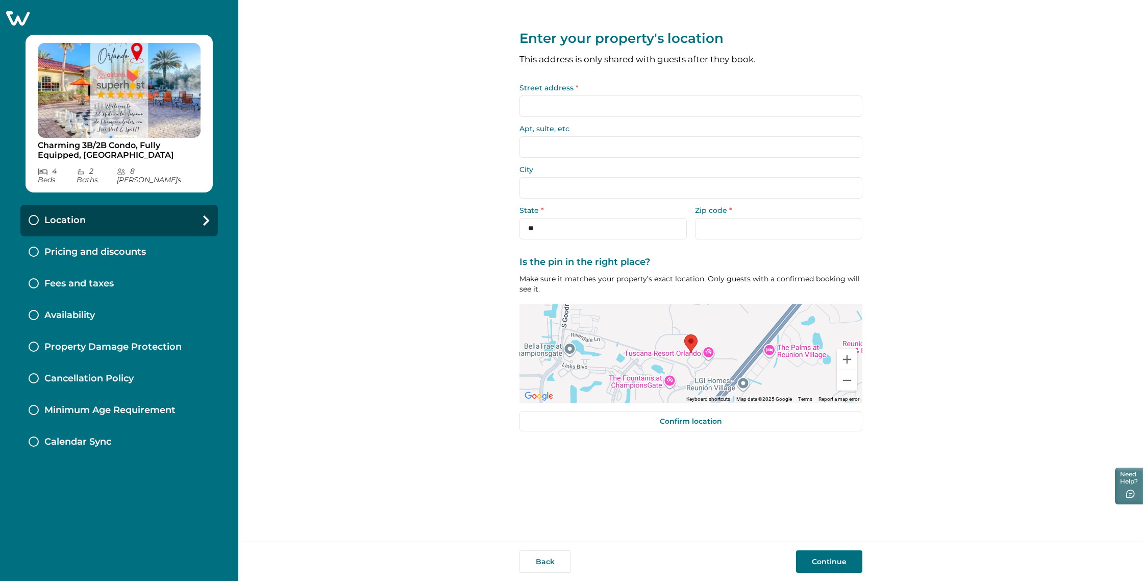
click at [574, 106] on input "Street address *" at bounding box center [691, 105] width 343 height 21
